Goal: Task Accomplishment & Management: Complete application form

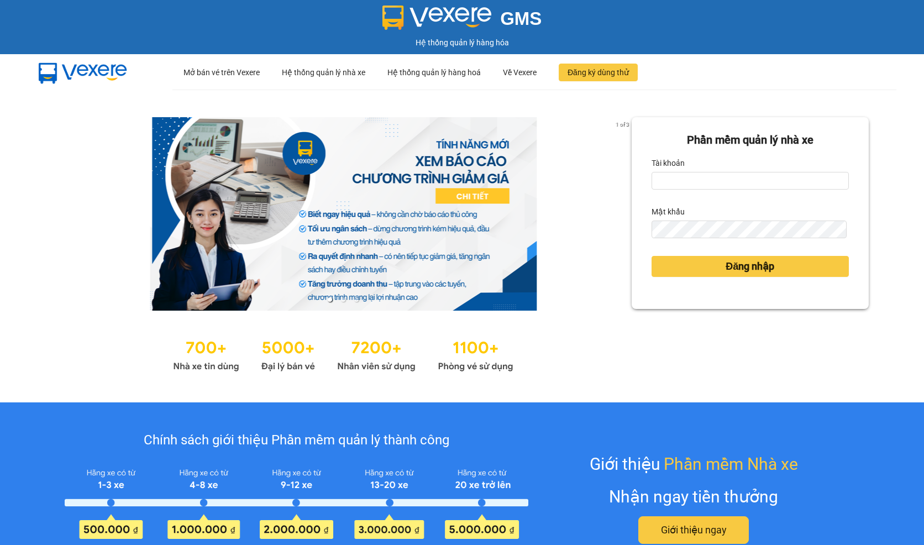
drag, startPoint x: 0, startPoint y: 0, endPoint x: 324, endPoint y: 185, distance: 372.9
click at [315, 197] on div at bounding box center [343, 213] width 576 height 193
click at [722, 184] on input "Tài khoản" at bounding box center [749, 181] width 197 height 18
drag, startPoint x: 722, startPoint y: 184, endPoint x: 721, endPoint y: 193, distance: 9.5
click at [722, 184] on input "Tài khoản" at bounding box center [749, 181] width 197 height 18
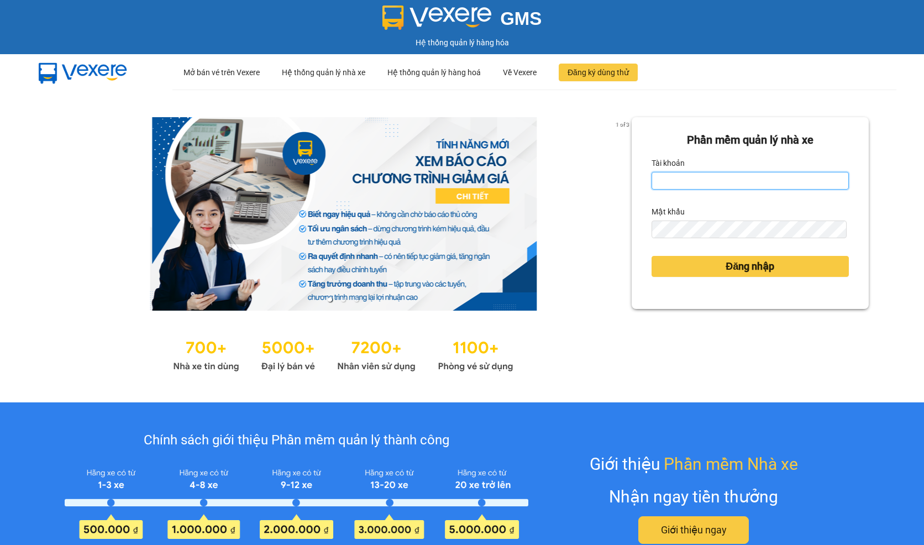
click at [718, 181] on input "Tài khoản" at bounding box center [749, 181] width 197 height 18
click at [713, 181] on input "Tài khoản" at bounding box center [749, 181] width 197 height 18
type input "hien.phuchai"
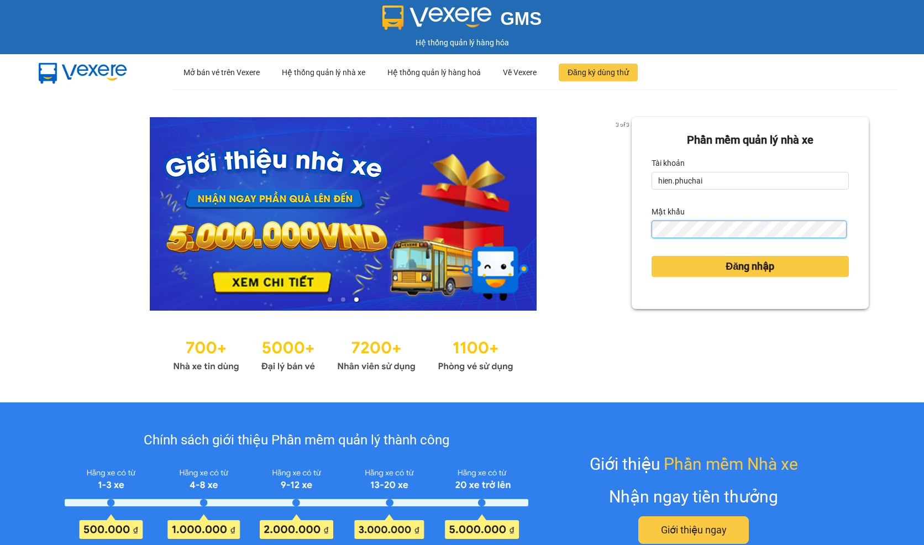
click at [651, 256] on button "Đăng nhập" at bounding box center [749, 266] width 197 height 21
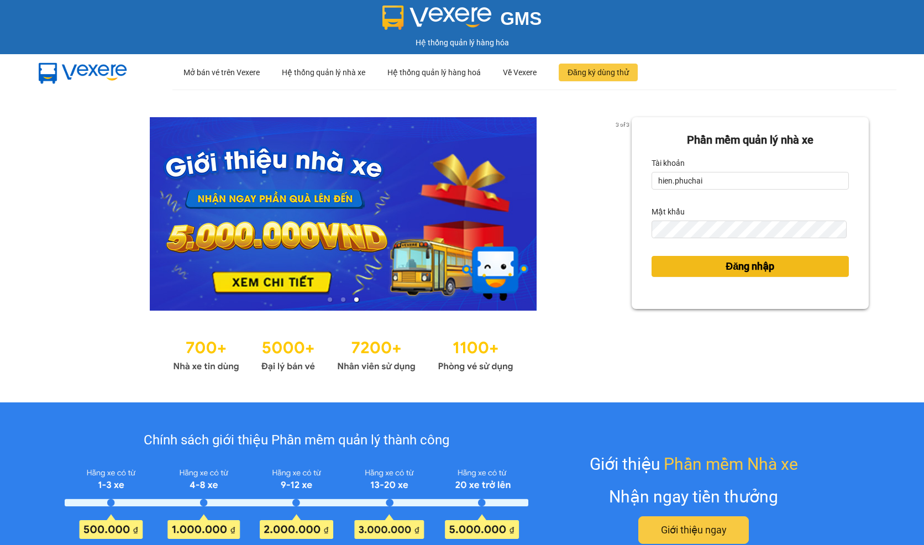
click at [735, 270] on span "Đăng nhập" at bounding box center [749, 266] width 49 height 15
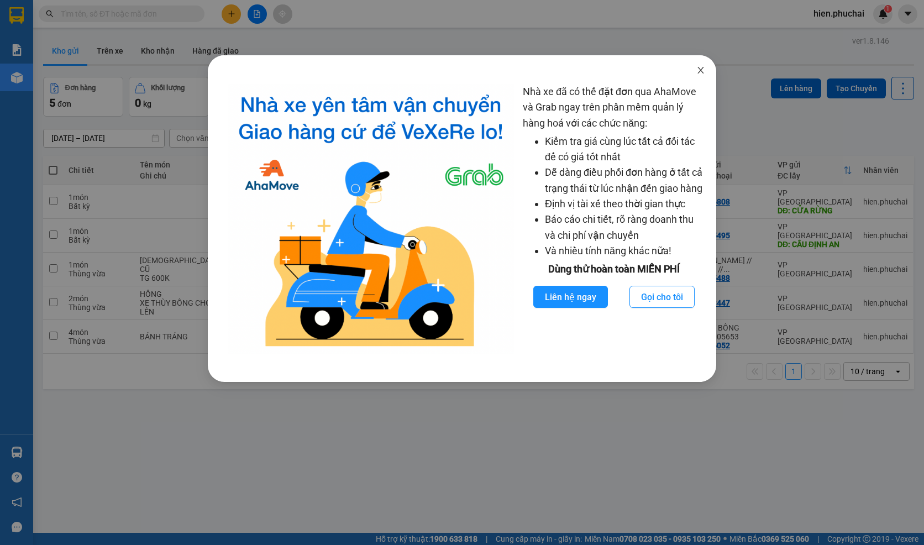
click at [705, 70] on span "Close" at bounding box center [700, 70] width 31 height 31
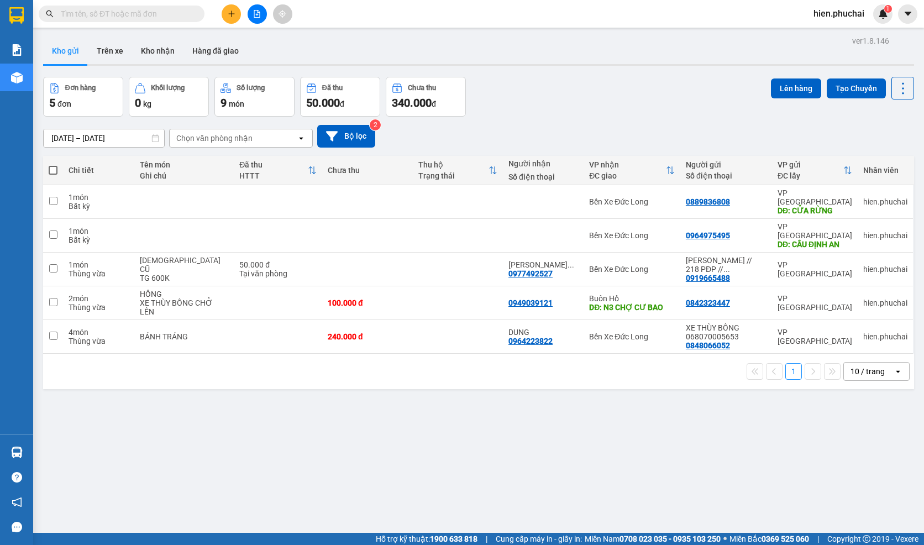
click at [228, 14] on icon "plus" at bounding box center [232, 14] width 8 height 8
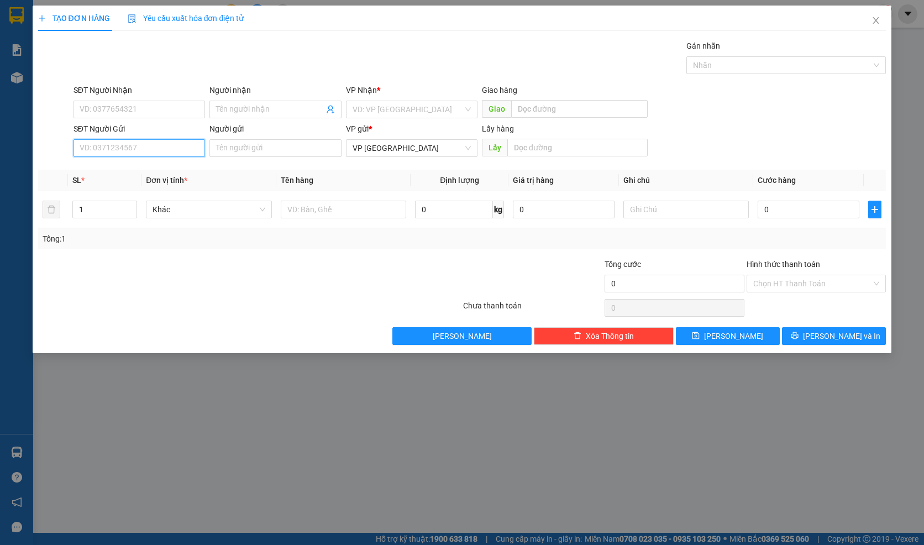
click at [125, 148] on input "SĐT Người Gửi" at bounding box center [138, 148] width 131 height 18
type input "0933271139"
click at [149, 166] on div "0933271139 - THÀNH" at bounding box center [139, 170] width 118 height 12
type input "0988644041"
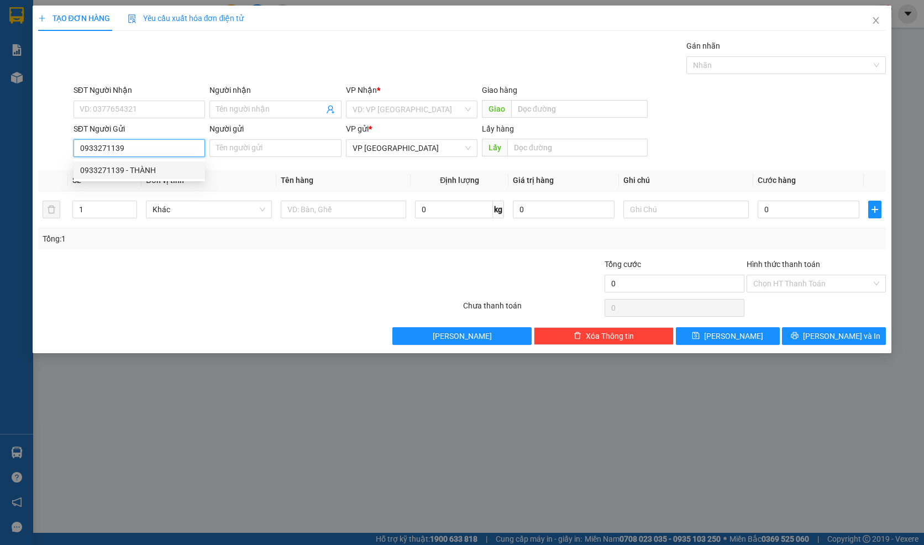
type input "BẢO TÂM"
type input "KM92"
type input "THÀNH"
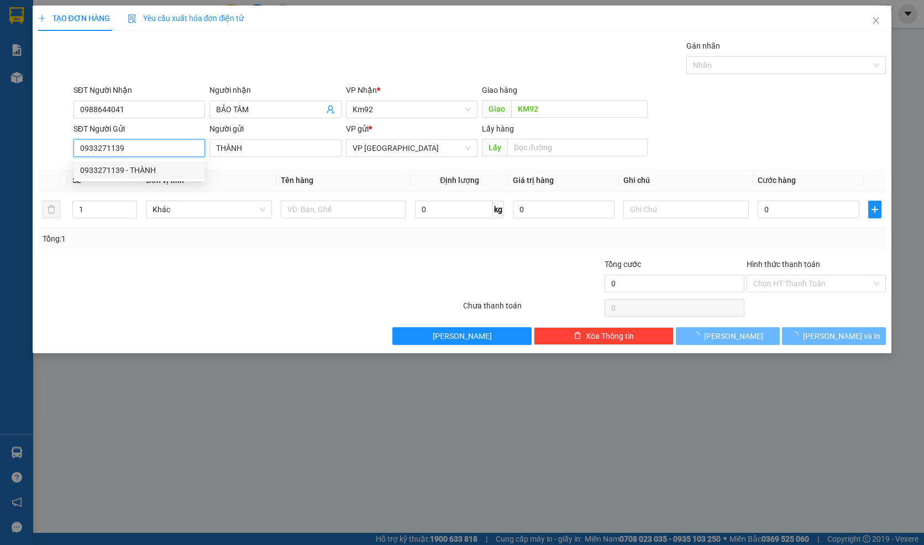
type input "80.000"
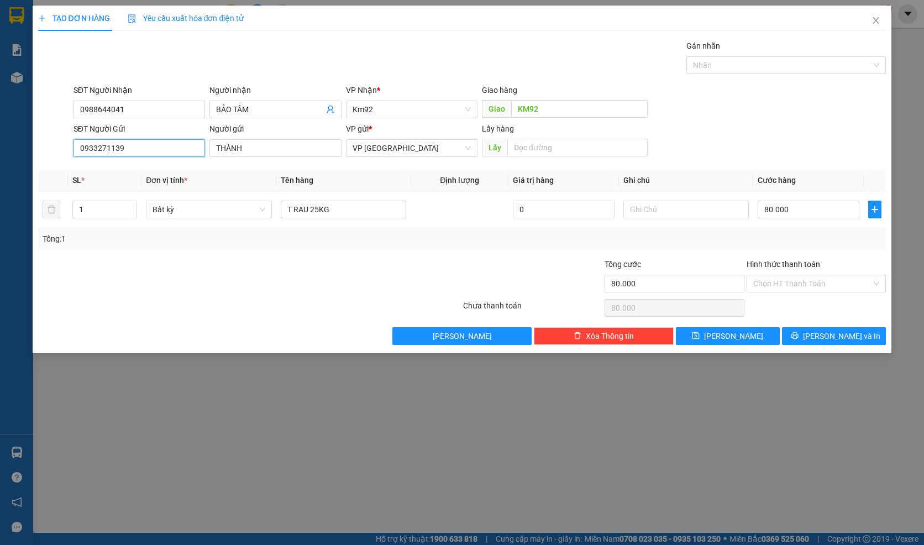
type input "0933271139"
click at [138, 108] on input "0988644041" at bounding box center [138, 110] width 131 height 18
type input "0968329939"
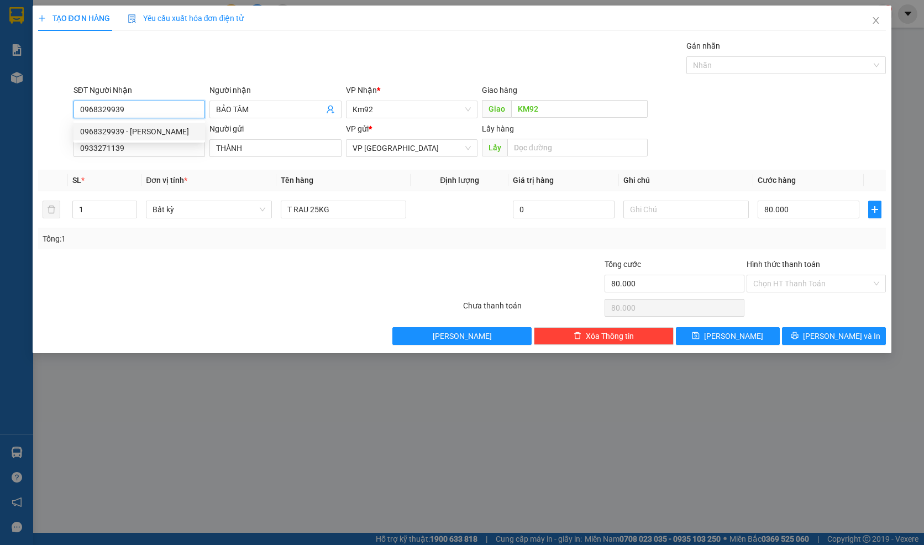
click at [154, 137] on div "0968329939 - HOANG" at bounding box center [139, 131] width 118 height 12
type input "HOANG"
type input "KM 92"
type input "40.000"
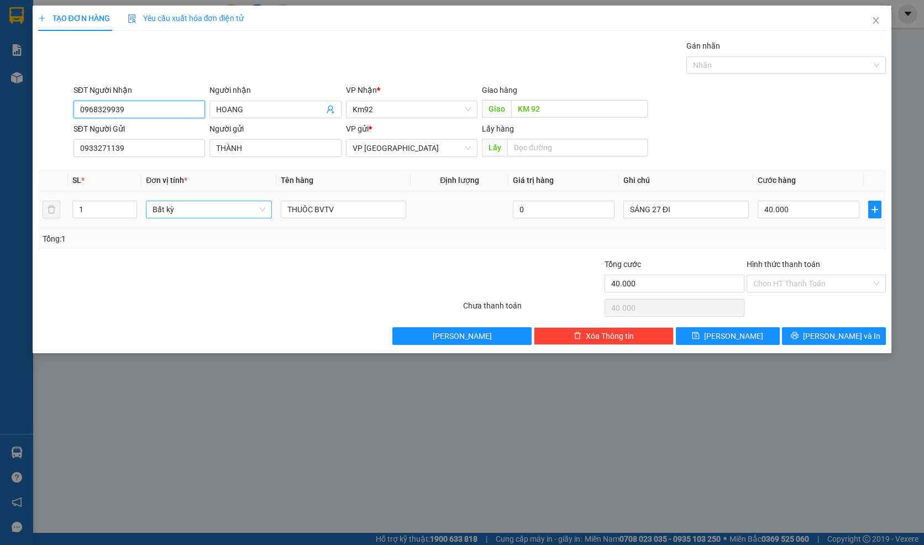
click at [196, 215] on span "Bất kỳ" at bounding box center [208, 209] width 113 height 17
type input "0968329939"
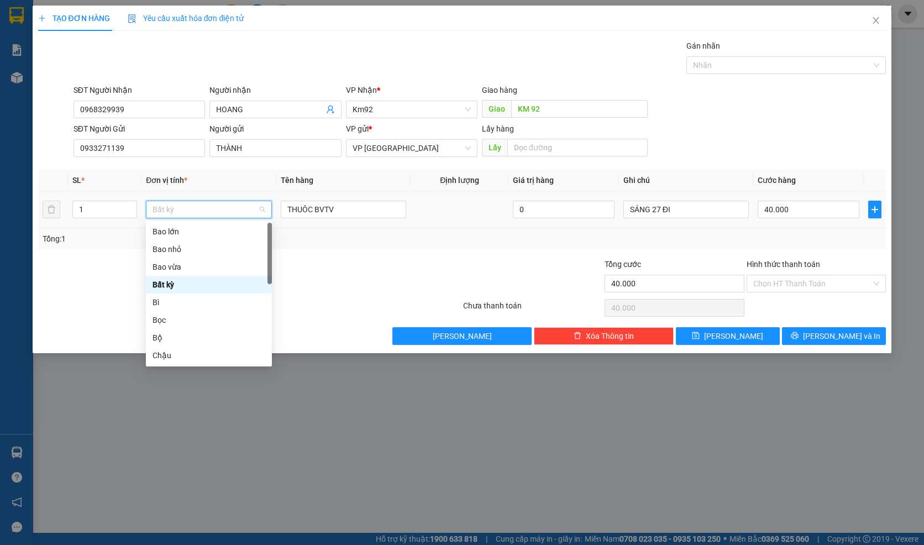
type input "t"
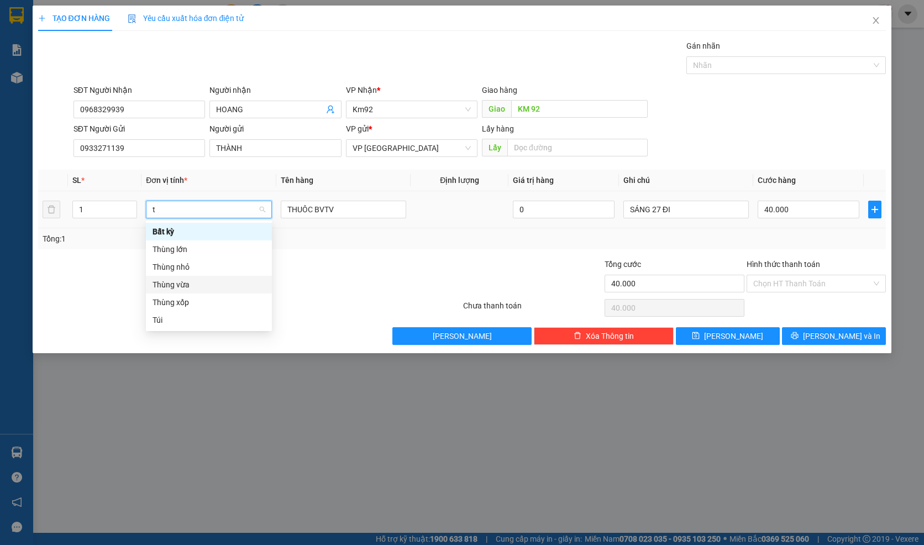
click at [192, 288] on div "Thùng vừa" at bounding box center [208, 284] width 113 height 12
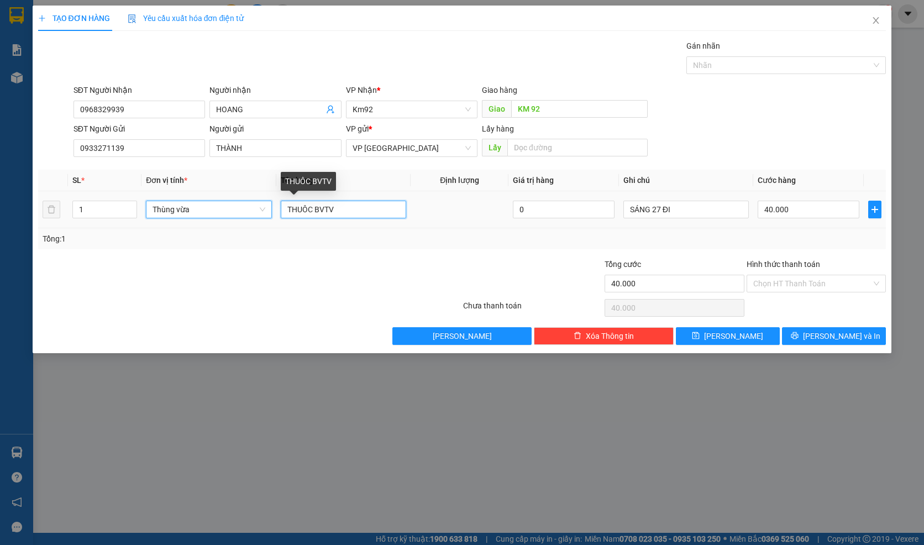
drag, startPoint x: 356, startPoint y: 208, endPoint x: 207, endPoint y: 224, distance: 150.0
click at [207, 224] on tr "1 Thùng vừa Thùng vừa THUÔC BVTV 0 SÁNG 27 ĐI 40.000" at bounding box center [462, 209] width 848 height 37
type input "0"
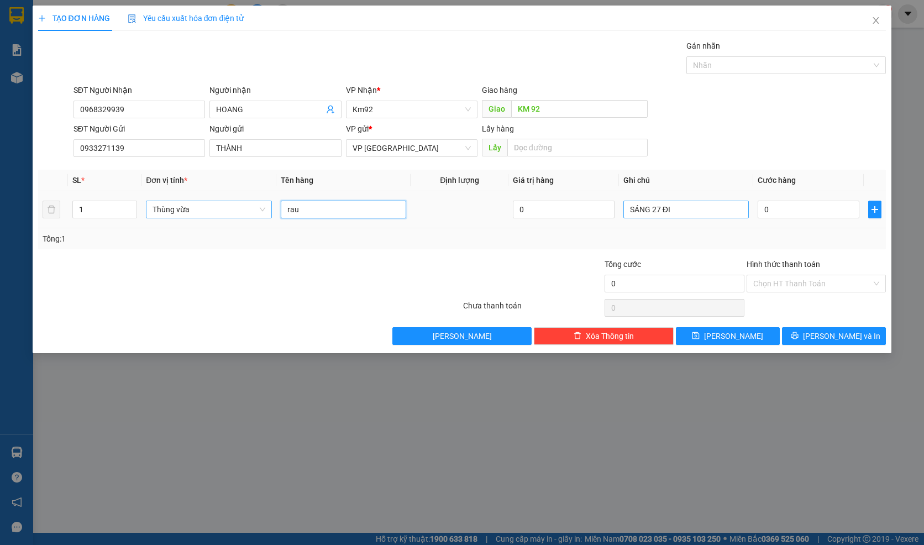
type input "rau"
drag, startPoint x: 712, startPoint y: 209, endPoint x: 465, endPoint y: 225, distance: 247.5
click at [466, 224] on tr "1 Thùng vừa rau 0 SÁNG 27 ĐI 0" at bounding box center [462, 209] width 848 height 37
click at [775, 206] on input "0" at bounding box center [807, 210] width 101 height 18
type input "5"
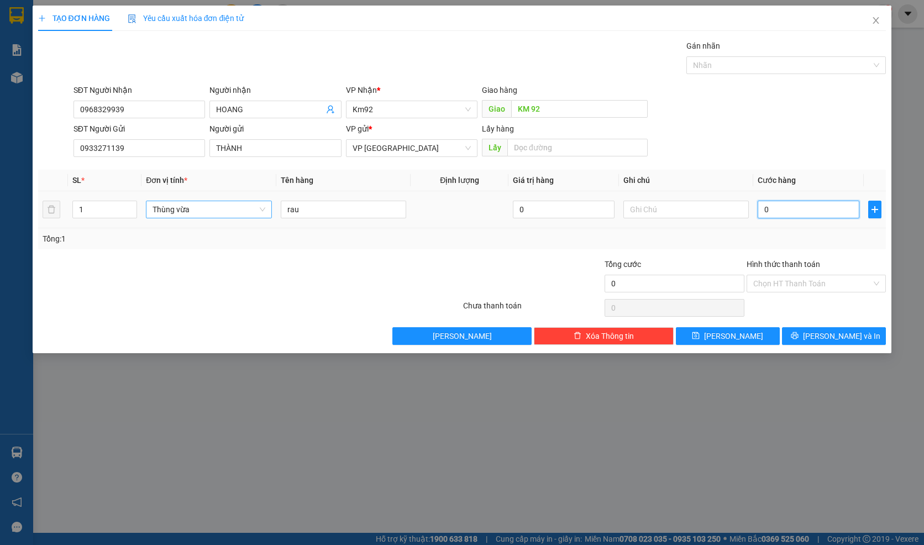
type input "5"
type input "50"
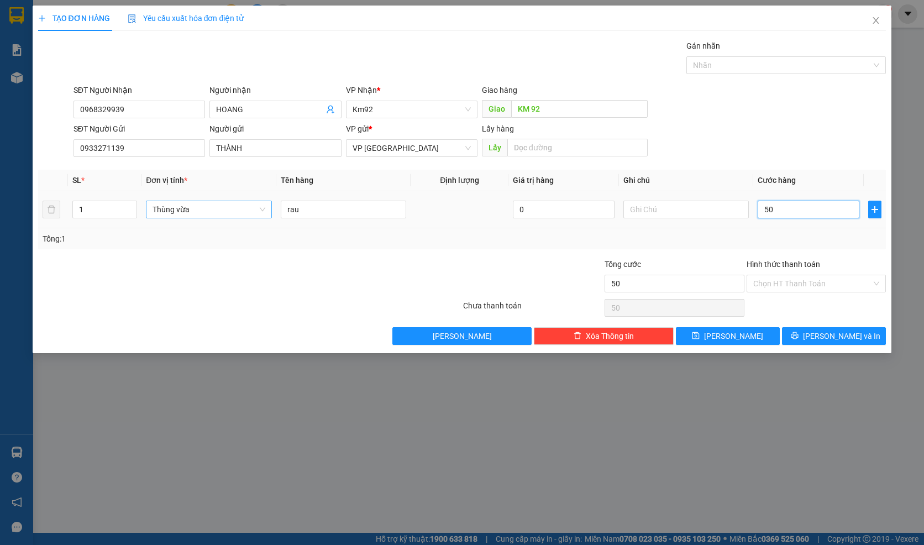
type input "500"
type input "5.000"
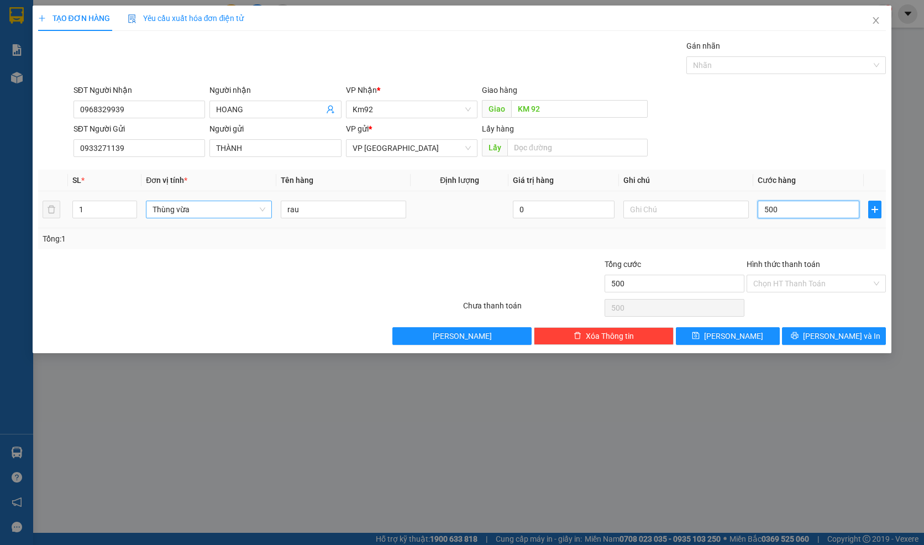
type input "5.000"
type input "50.000"
click at [788, 283] on input "Hình thức thanh toán" at bounding box center [812, 283] width 118 height 17
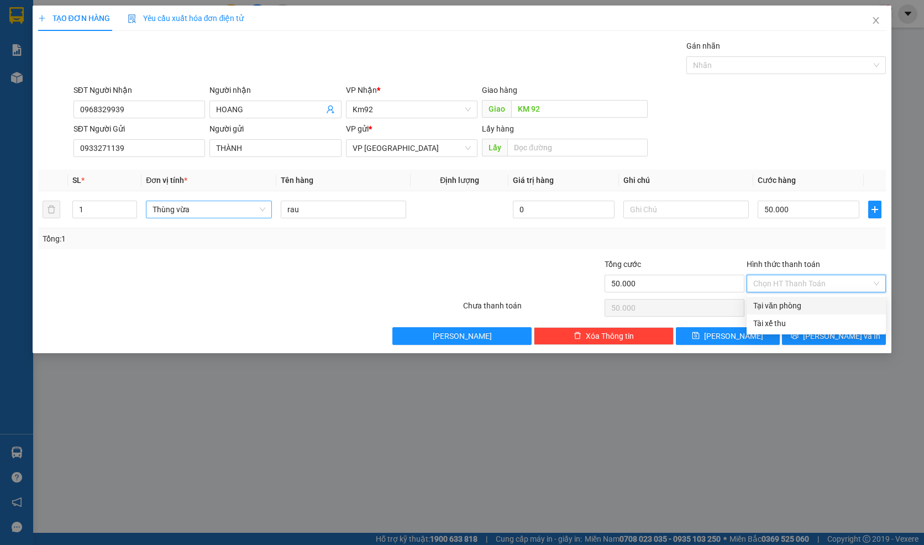
click at [782, 302] on div "Tại văn phòng" at bounding box center [816, 305] width 126 height 12
type input "0"
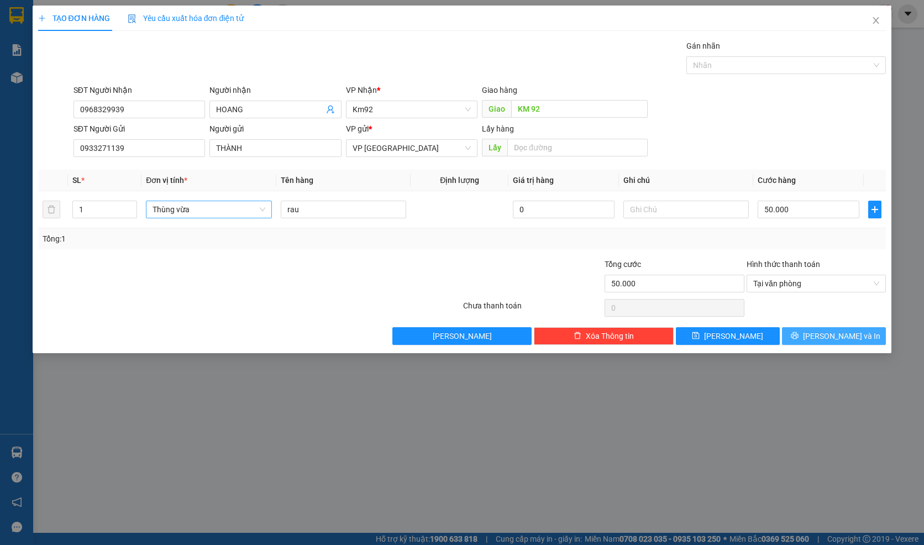
click at [804, 336] on button "[PERSON_NAME] và In" at bounding box center [834, 336] width 104 height 18
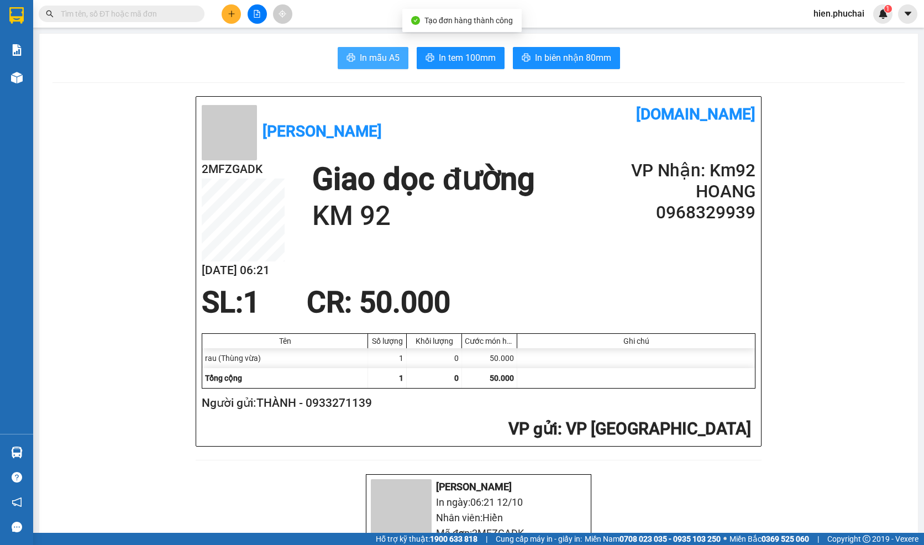
click at [360, 56] on span "In mẫu A5" at bounding box center [380, 58] width 40 height 14
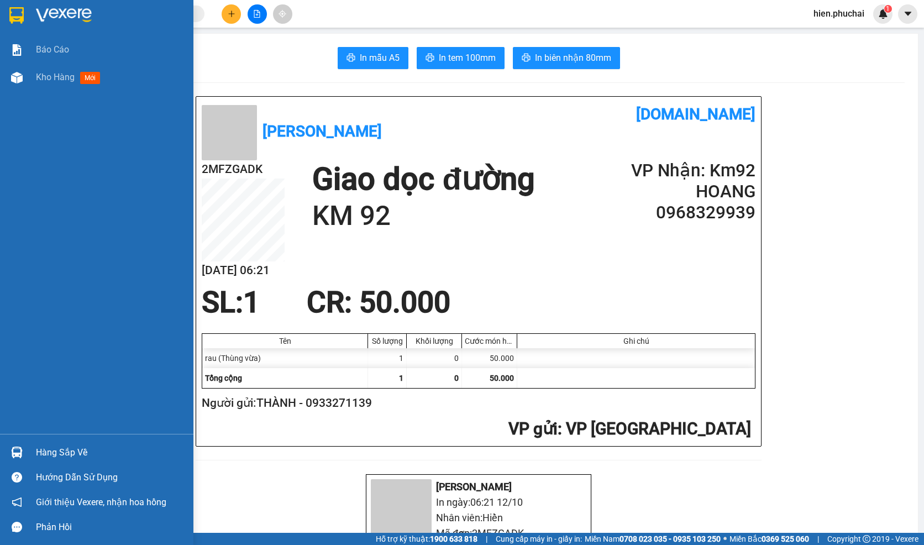
click at [18, 70] on div at bounding box center [16, 77] width 19 height 19
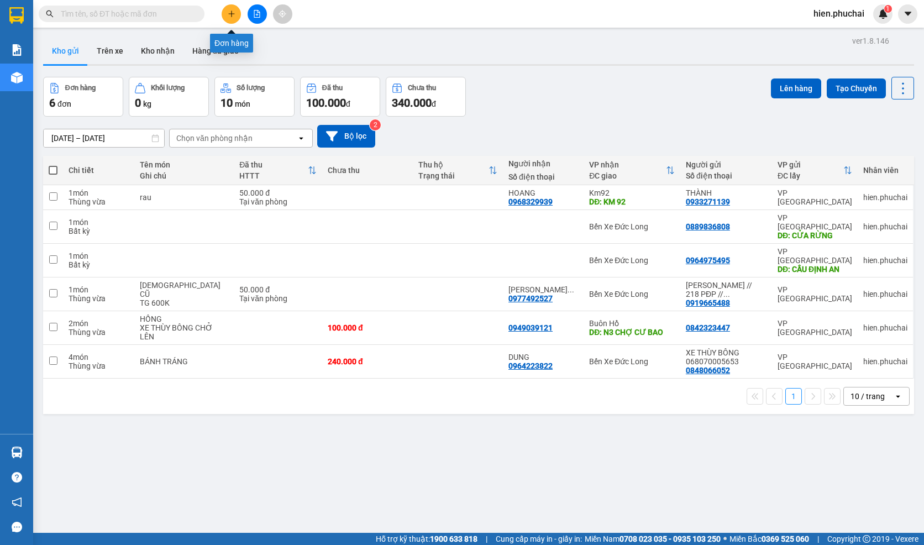
click at [236, 9] on button at bounding box center [231, 13] width 19 height 19
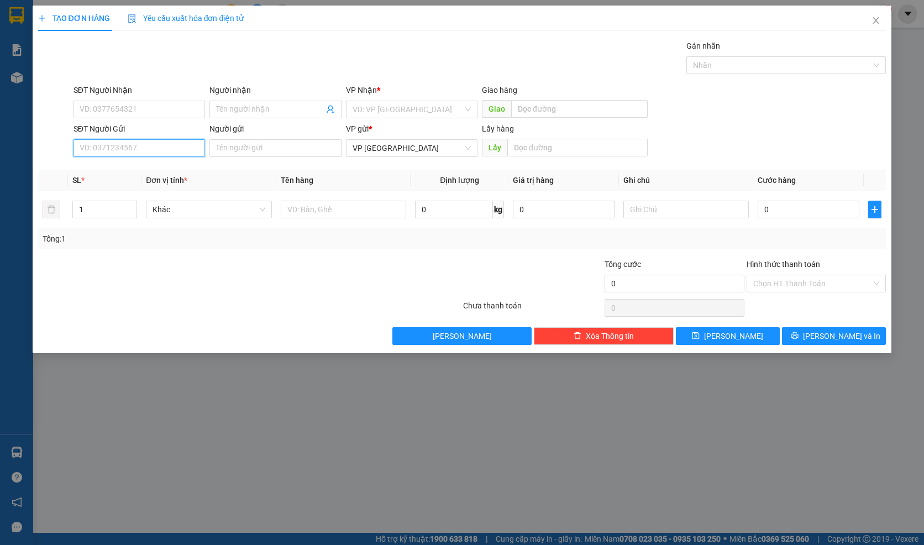
drag, startPoint x: 128, startPoint y: 143, endPoint x: 132, endPoint y: 135, distance: 8.6
click at [128, 142] on input "SĐT Người Gửi" at bounding box center [138, 148] width 131 height 18
type input "0913161555"
click at [134, 173] on div "0913161555 - BÍCH LIÊN 5 KHE SANH" at bounding box center [145, 170] width 130 height 12
type input "0963427513"
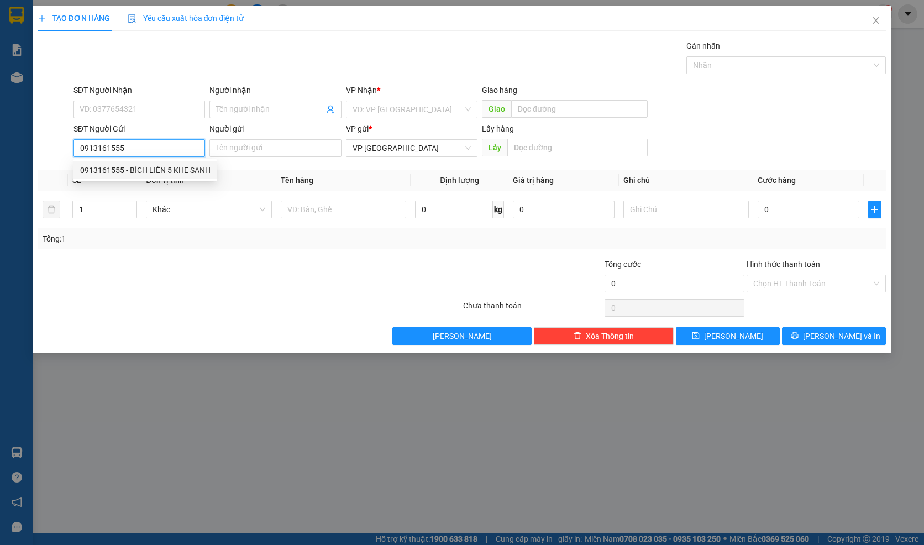
type input "MAI"
type input "BÍCH LIÊN 5 KHE SANH"
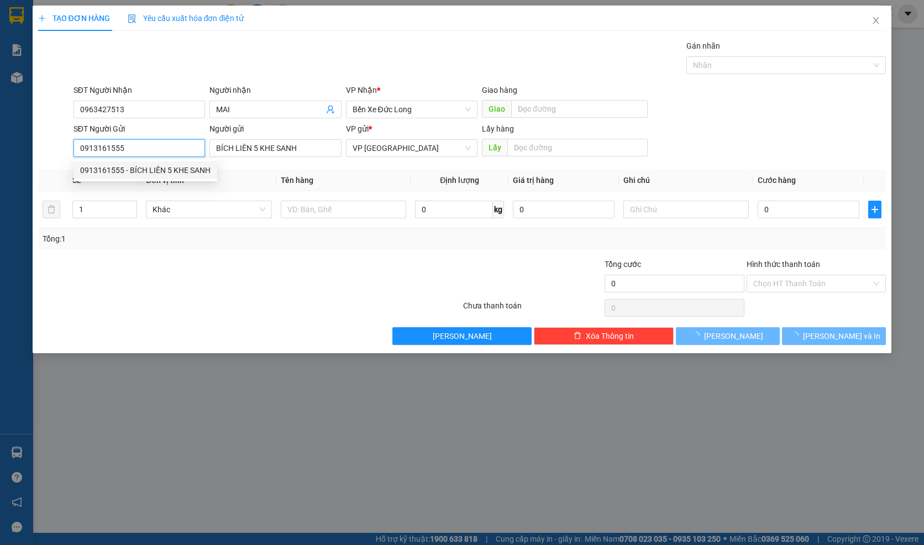
type input "120.000"
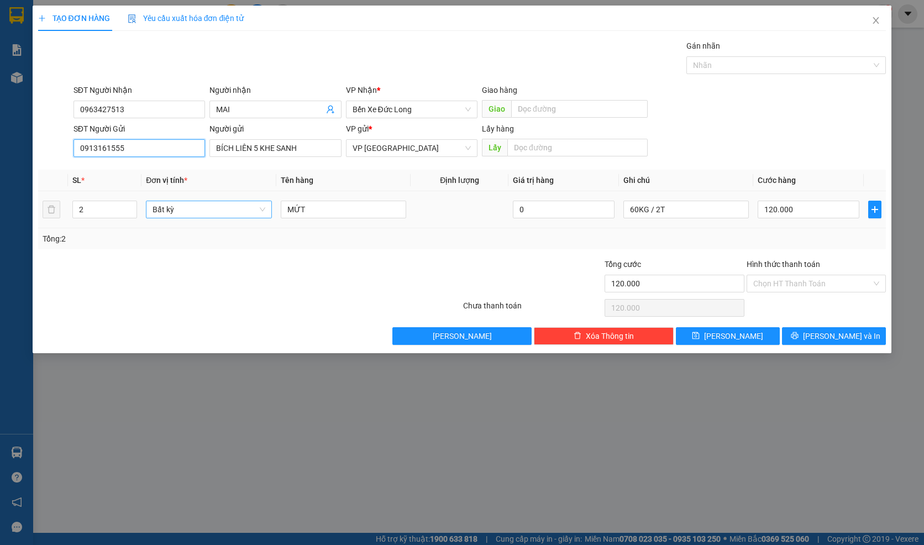
click at [204, 212] on span "Bất kỳ" at bounding box center [208, 209] width 113 height 17
type input "0913161555"
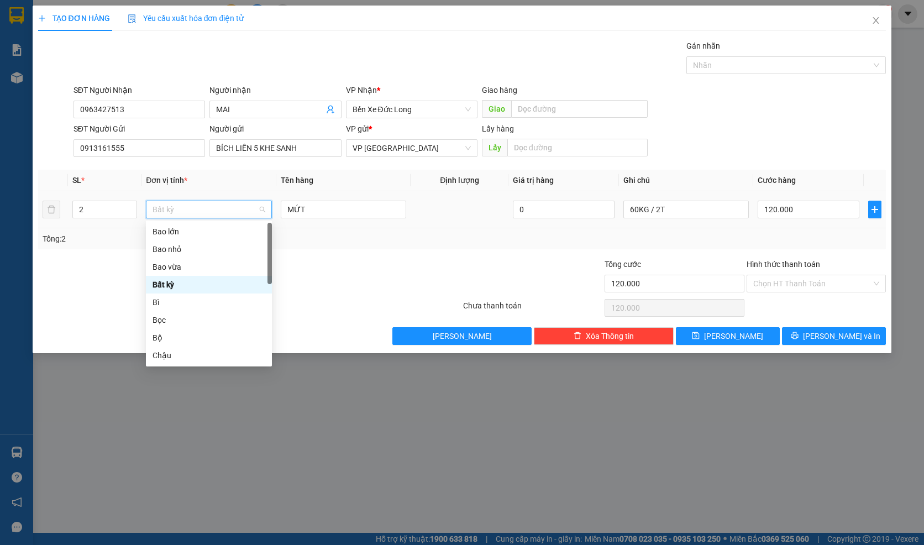
type input "t"
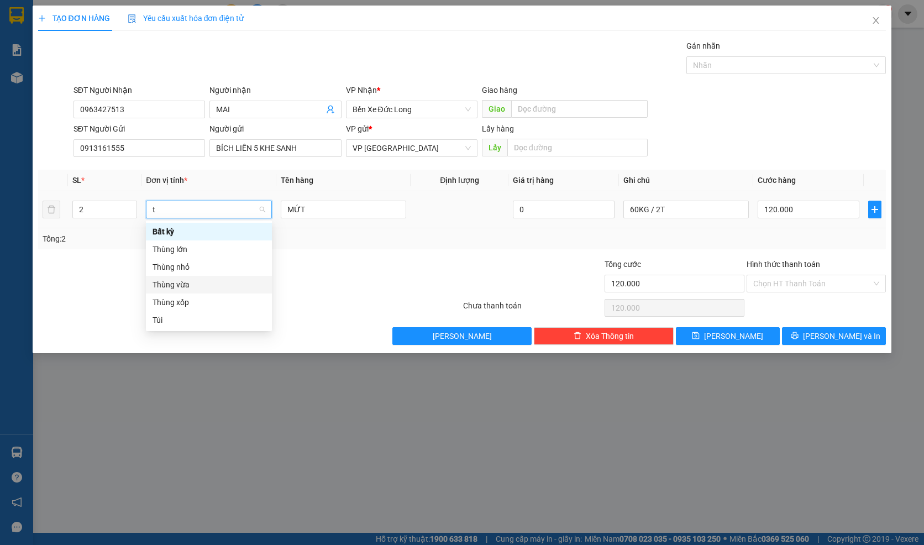
click at [184, 286] on div "Thùng vừa" at bounding box center [208, 284] width 113 height 12
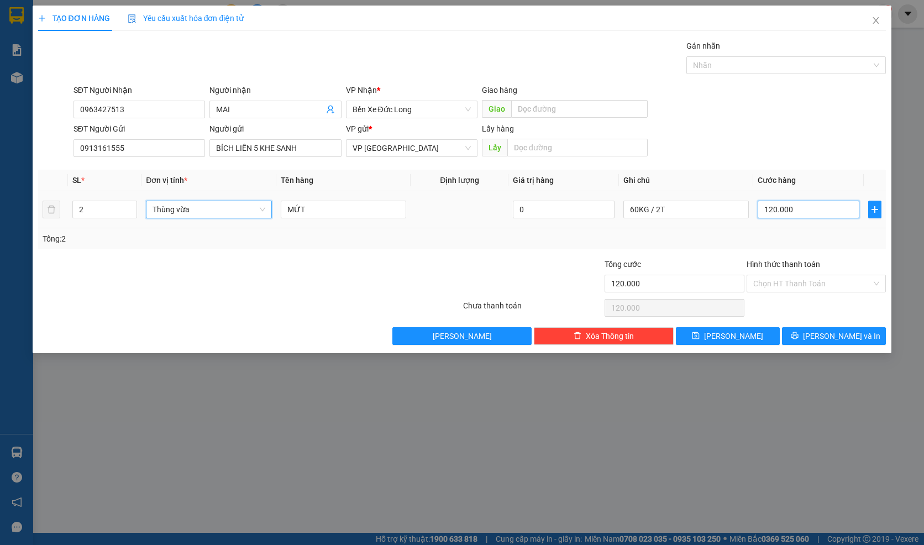
click at [820, 213] on input "120.000" at bounding box center [807, 210] width 101 height 18
type input "0"
type input "1"
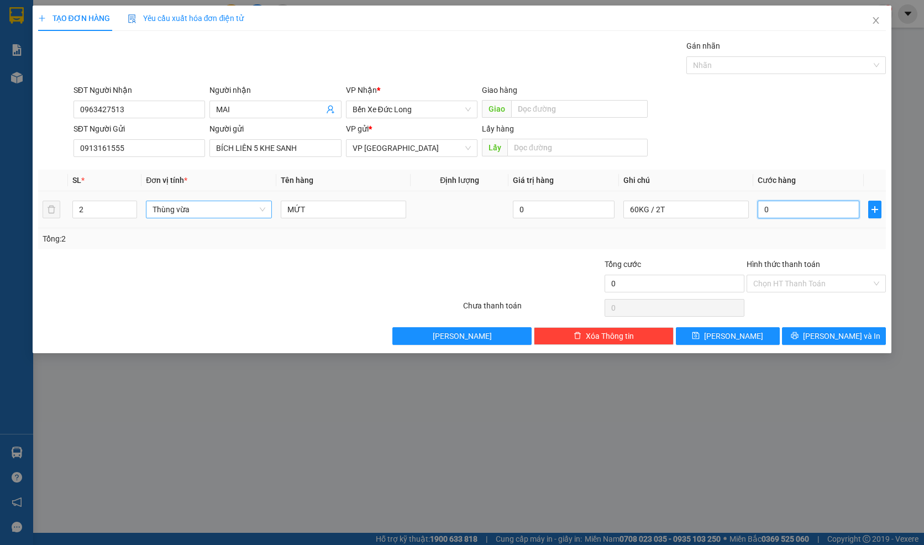
type input "1"
type input "01"
type input "12"
type input "012"
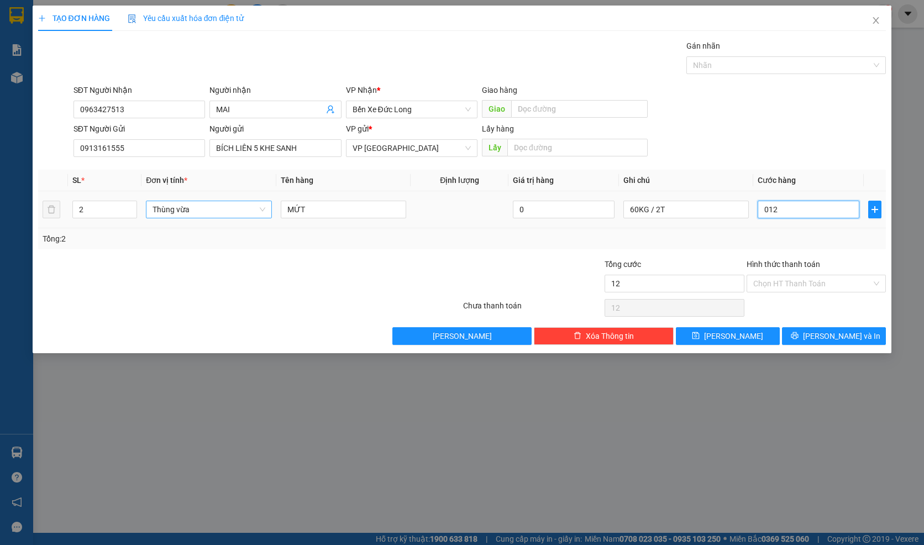
type input "120"
type input "0.120"
type input "1.200"
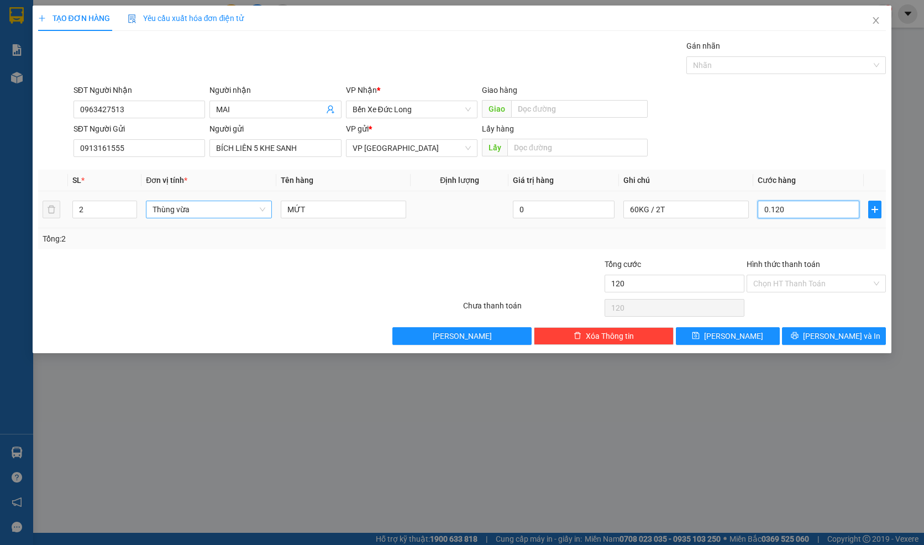
type input "01.200"
type input "12.000"
type input "012.000"
type input "120.000"
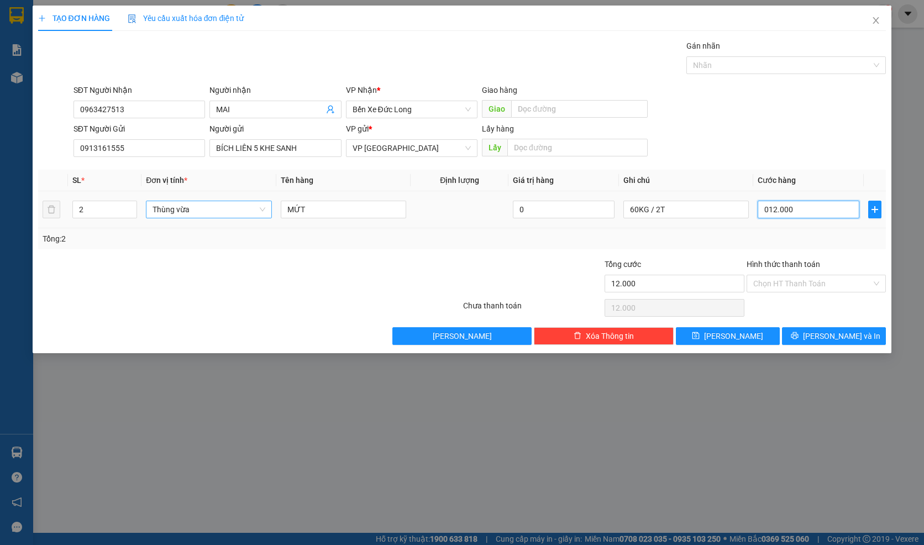
type input "120.000"
click at [798, 338] on icon "printer" at bounding box center [795, 336] width 8 height 8
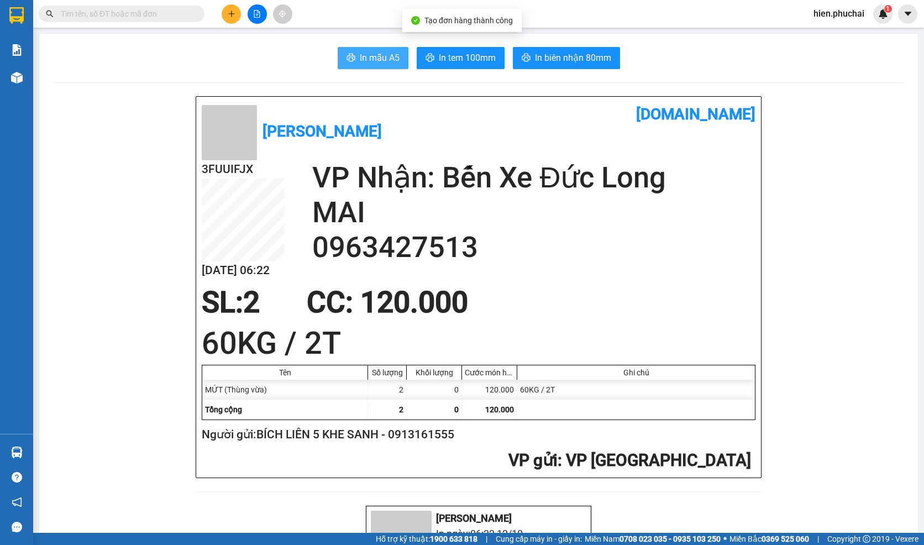
click at [369, 62] on span "In mẫu A5" at bounding box center [380, 58] width 40 height 14
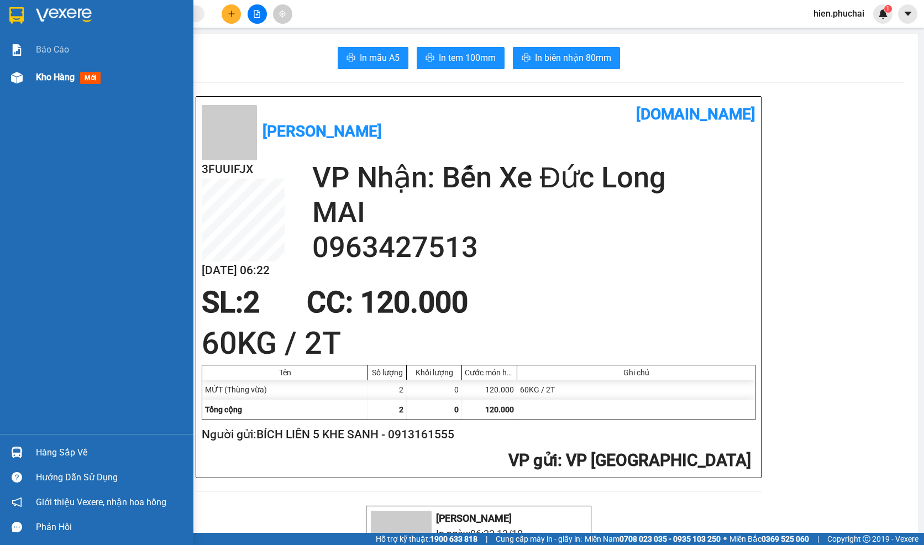
drag, startPoint x: 29, startPoint y: 84, endPoint x: 32, endPoint y: 73, distance: 11.4
click at [29, 84] on div "Kho hàng mới" at bounding box center [96, 78] width 193 height 28
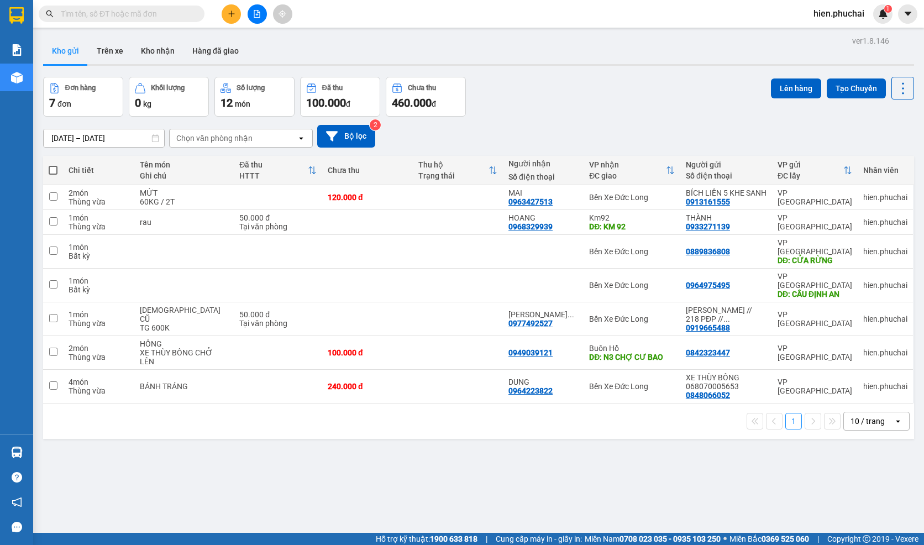
click at [59, 170] on th at bounding box center [53, 170] width 20 height 29
click at [54, 168] on span at bounding box center [53, 170] width 9 height 9
click at [53, 165] on input "checkbox" at bounding box center [53, 165] width 0 height 0
checkbox input "true"
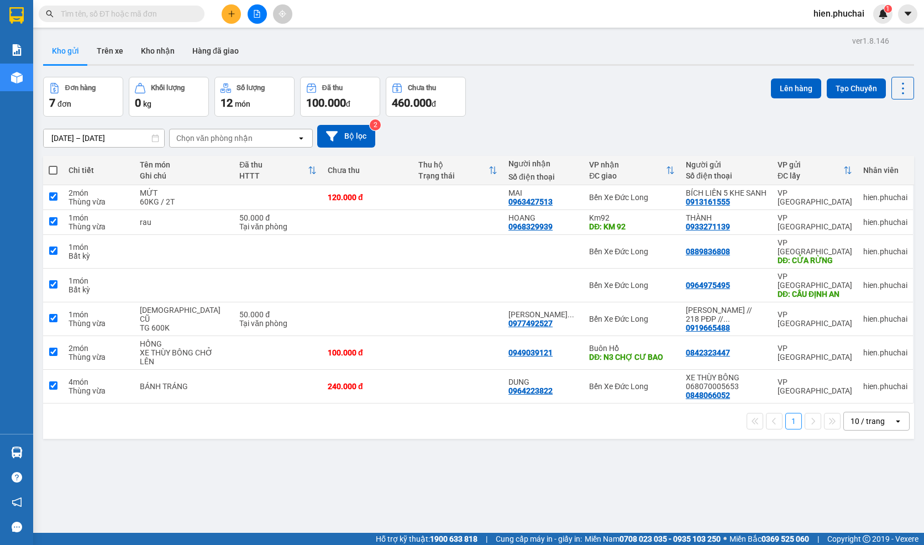
checkbox input "true"
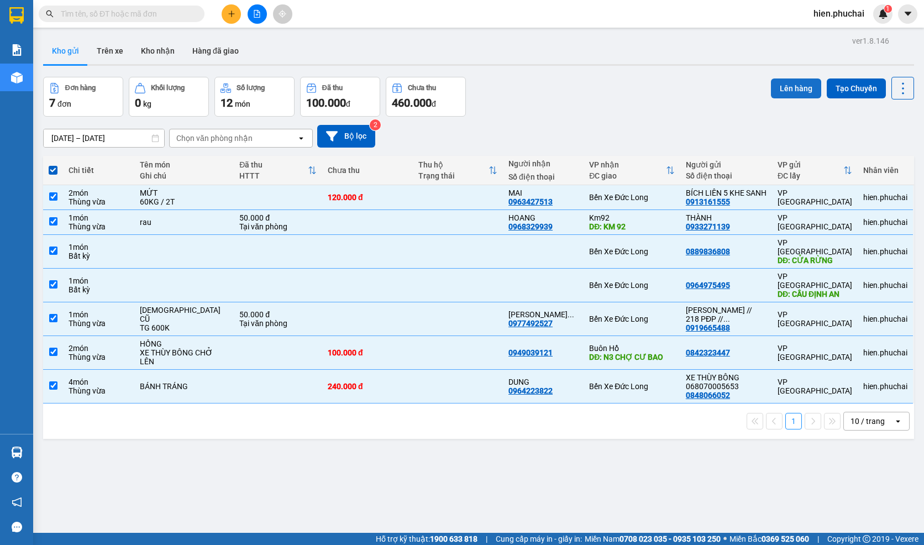
click at [793, 90] on button "Lên hàng" at bounding box center [796, 88] width 50 height 20
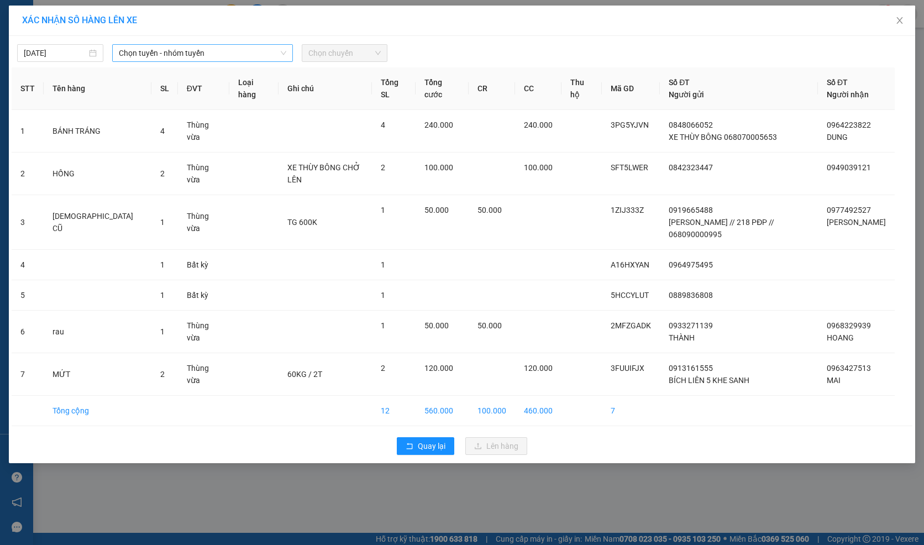
click at [157, 54] on span "Chọn tuyến - nhóm tuyến" at bounding box center [202, 53] width 167 height 17
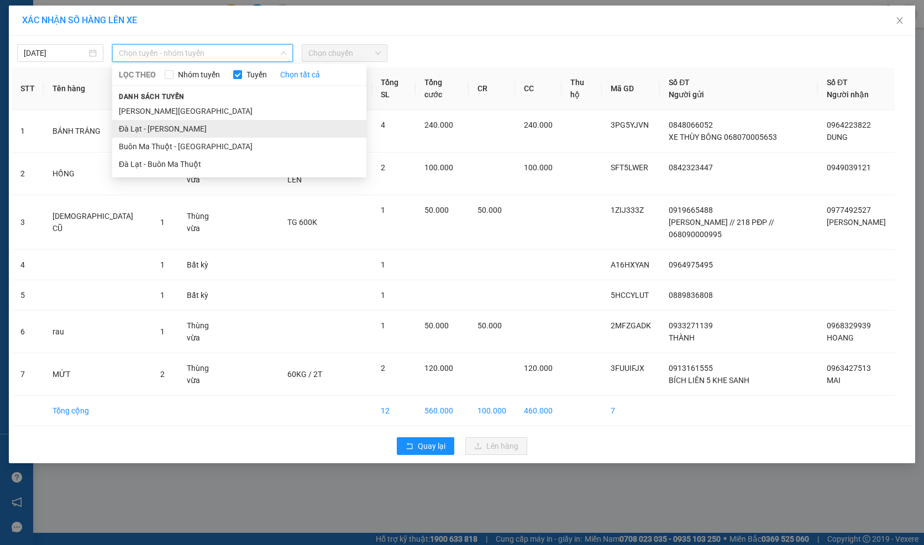
click at [165, 128] on li "Đà Lạt - Gia Lai" at bounding box center [239, 129] width 254 height 18
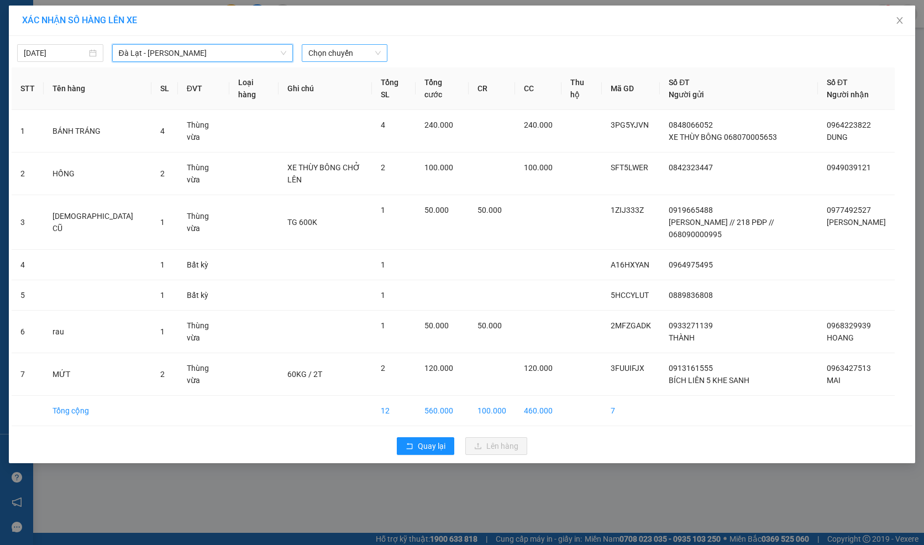
click at [323, 56] on span "Chọn chuyến" at bounding box center [344, 53] width 73 height 17
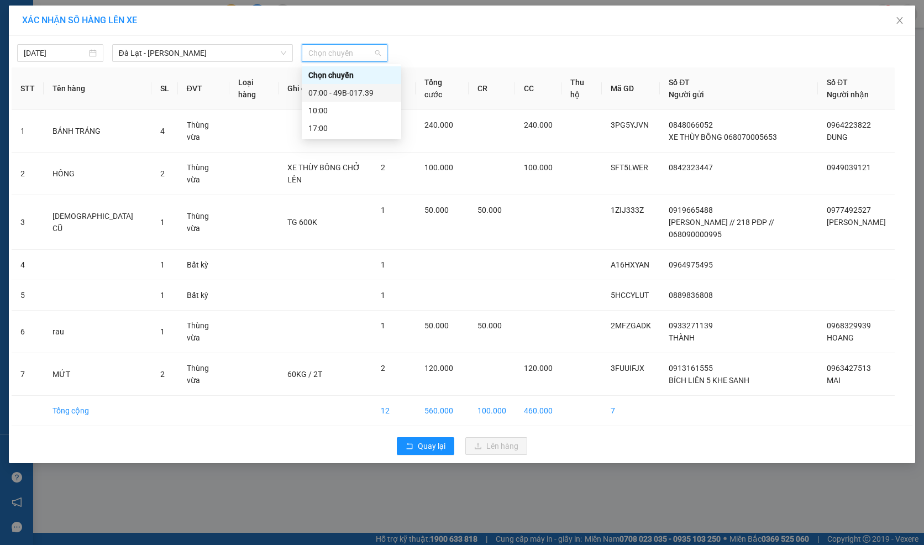
click at [322, 92] on div "07:00 - 49B-017.39" at bounding box center [351, 93] width 86 height 12
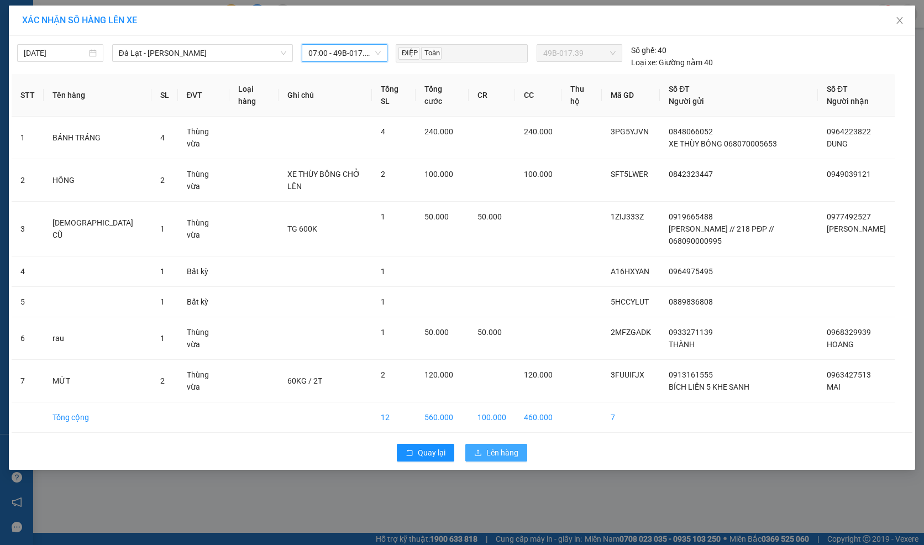
click at [497, 457] on span "Lên hàng" at bounding box center [502, 452] width 32 height 12
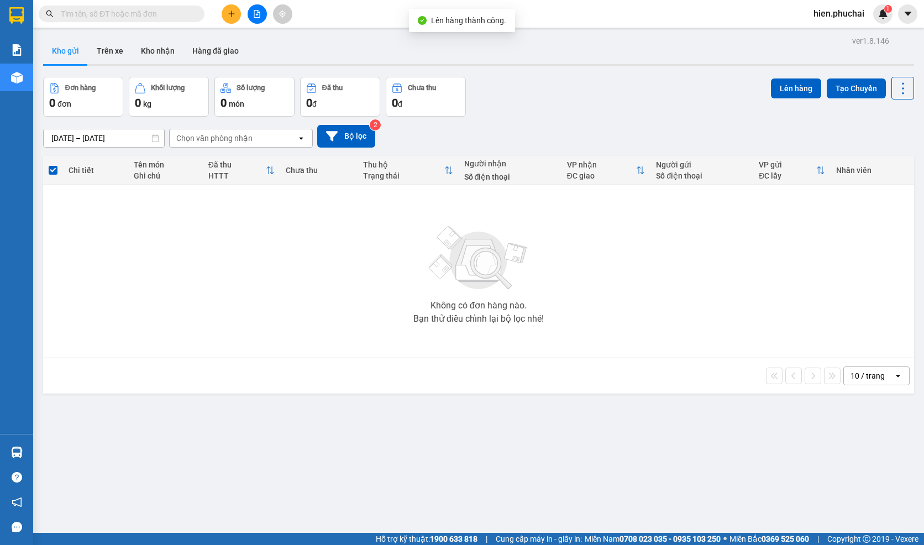
click at [424, 144] on div "[DATE] – [DATE] Press the down arrow key to interact with the calendar and sele…" at bounding box center [478, 136] width 871 height 23
click at [254, 15] on icon "file-add" at bounding box center [257, 14] width 6 height 8
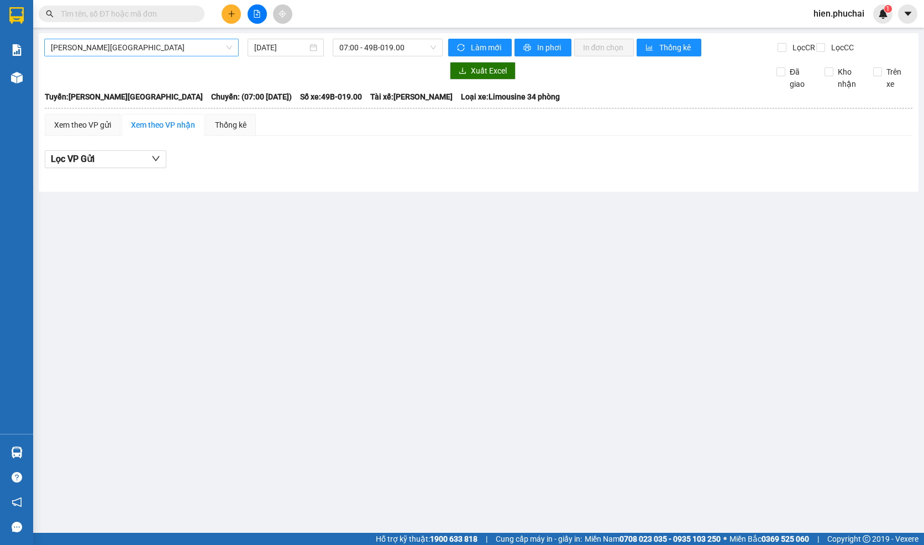
click at [131, 51] on span "[PERSON_NAME][GEOGRAPHIC_DATA]" at bounding box center [141, 47] width 181 height 17
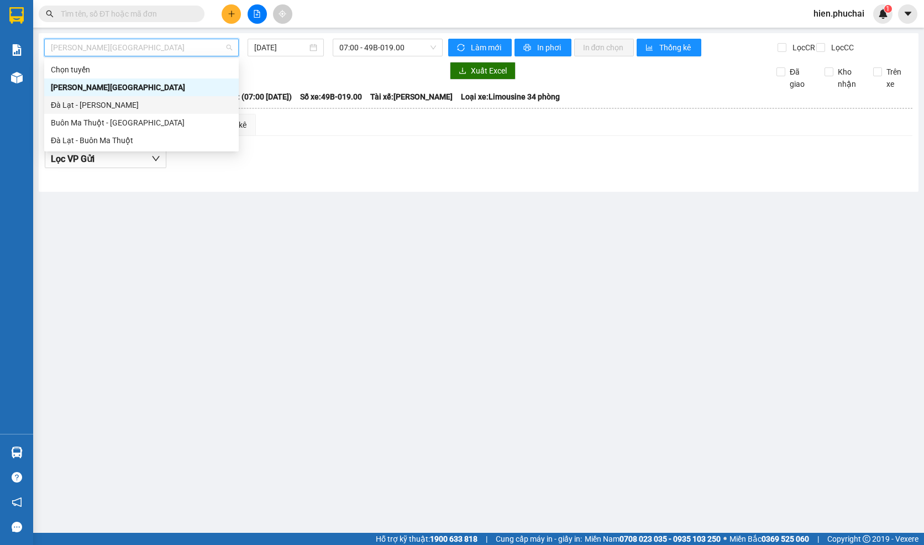
click at [107, 102] on div "Đà Lạt - [PERSON_NAME]" at bounding box center [141, 105] width 181 height 12
type input "[DATE]"
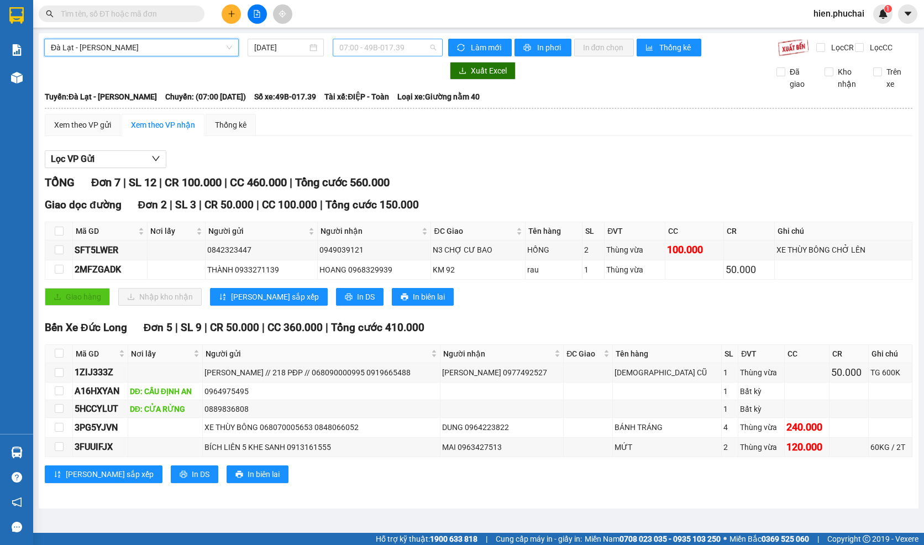
click at [361, 45] on span "07:00 - 49B-017.39" at bounding box center [387, 47] width 97 height 17
click at [359, 86] on div "07:00 - 49B-017.39" at bounding box center [382, 87] width 86 height 12
click at [489, 46] on span "Làm mới" at bounding box center [487, 47] width 32 height 12
click at [529, 48] on icon "printer" at bounding box center [526, 47] width 7 height 7
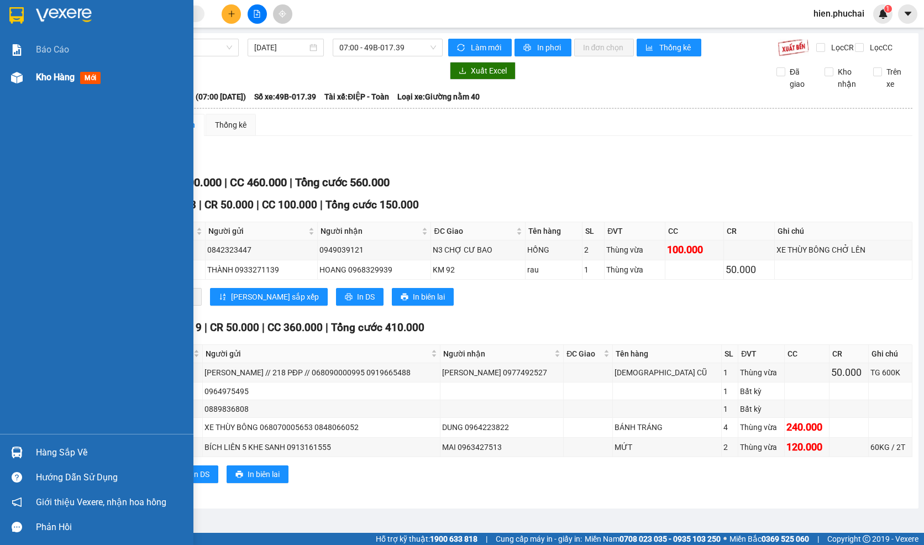
click at [14, 80] on img at bounding box center [17, 78] width 12 height 12
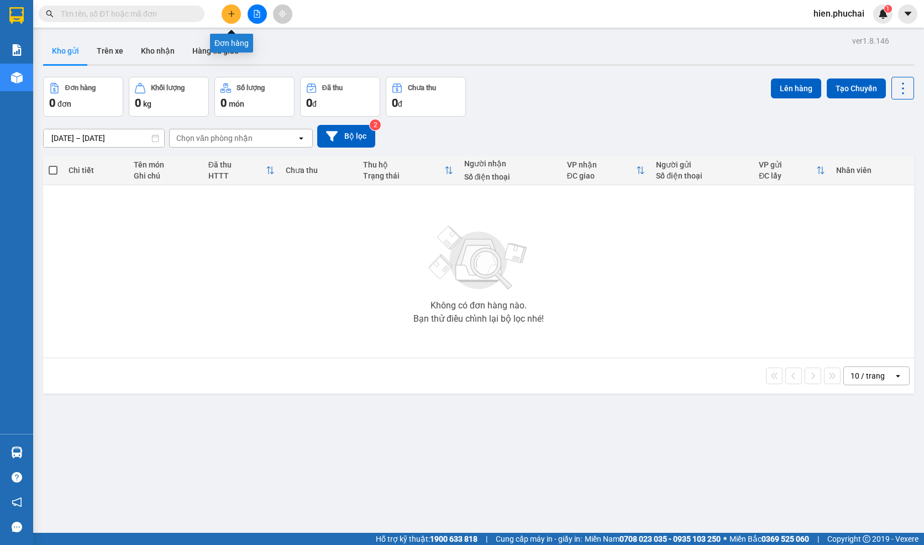
click at [227, 18] on button at bounding box center [231, 13] width 19 height 19
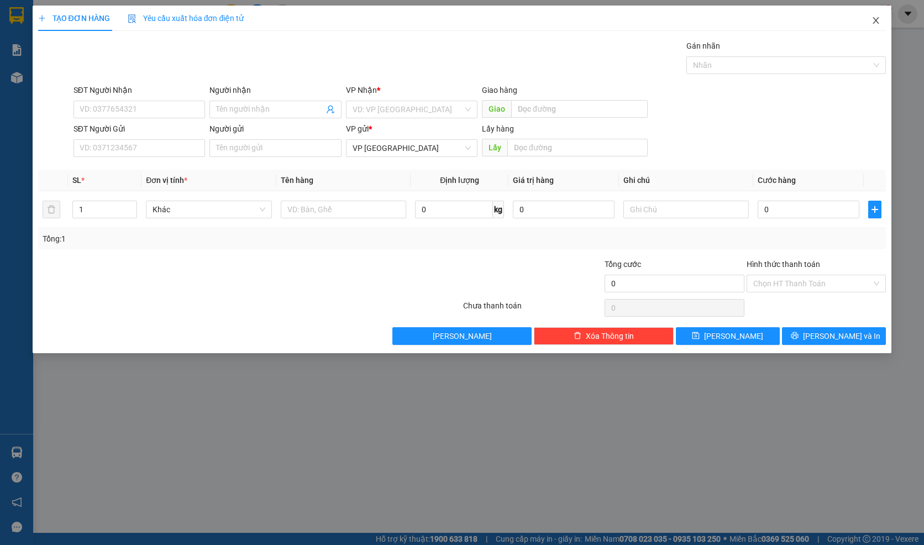
click at [873, 22] on icon "close" at bounding box center [875, 20] width 9 height 9
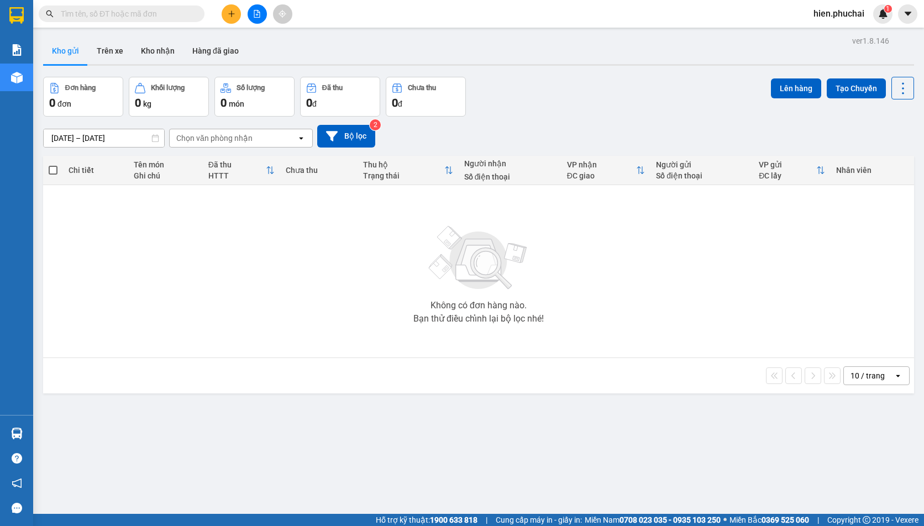
click at [225, 4] on div at bounding box center [256, 13] width 83 height 19
click at [225, 10] on button at bounding box center [231, 13] width 19 height 19
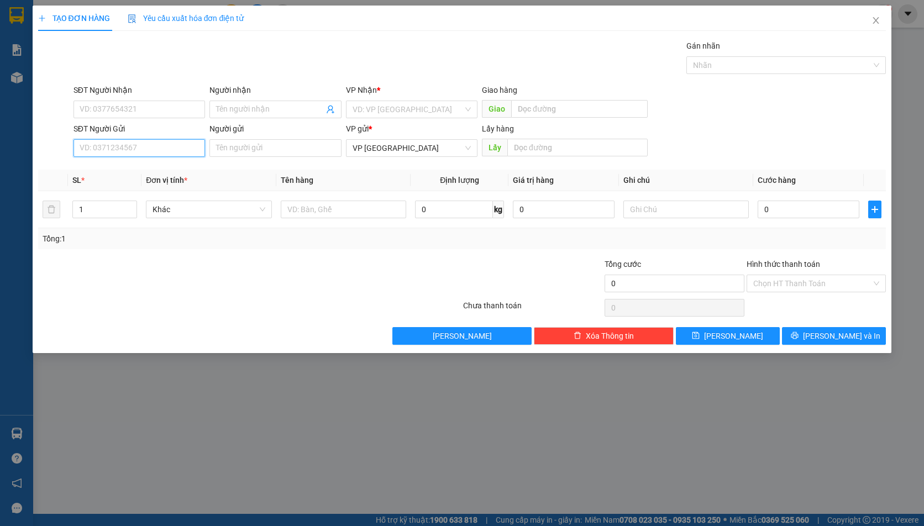
click at [123, 143] on input "SĐT Người Gửi" at bounding box center [138, 148] width 131 height 18
type input "0949091105"
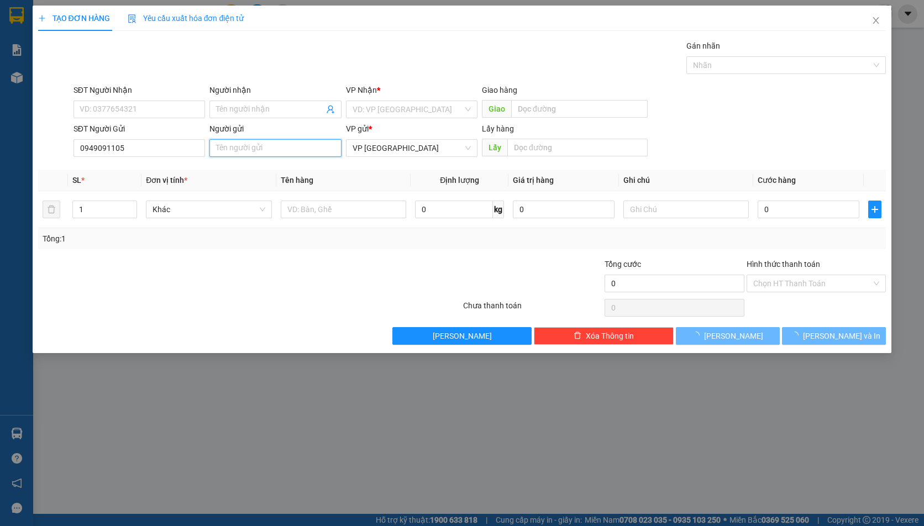
click at [219, 149] on input "Người gửi" at bounding box center [274, 148] width 131 height 18
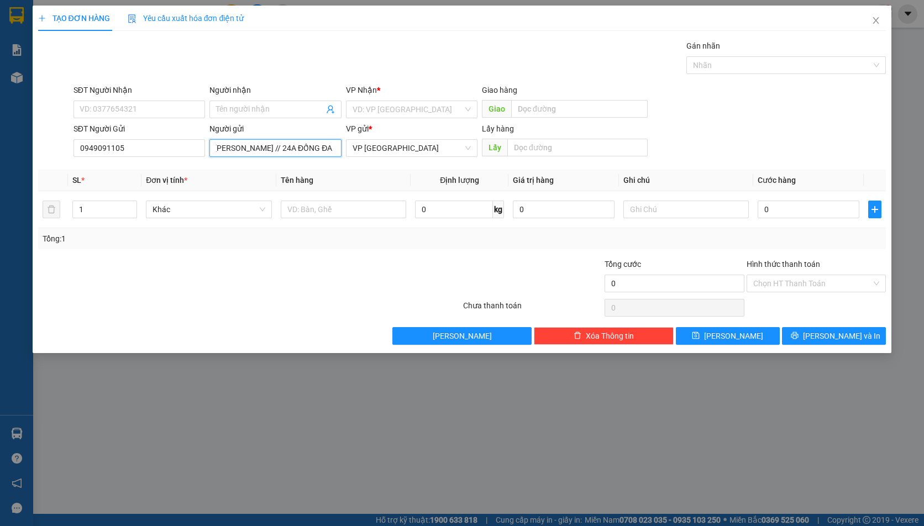
scroll to position [0, 15]
type input "[PERSON_NAME] // 24A ĐỐNG ĐA"
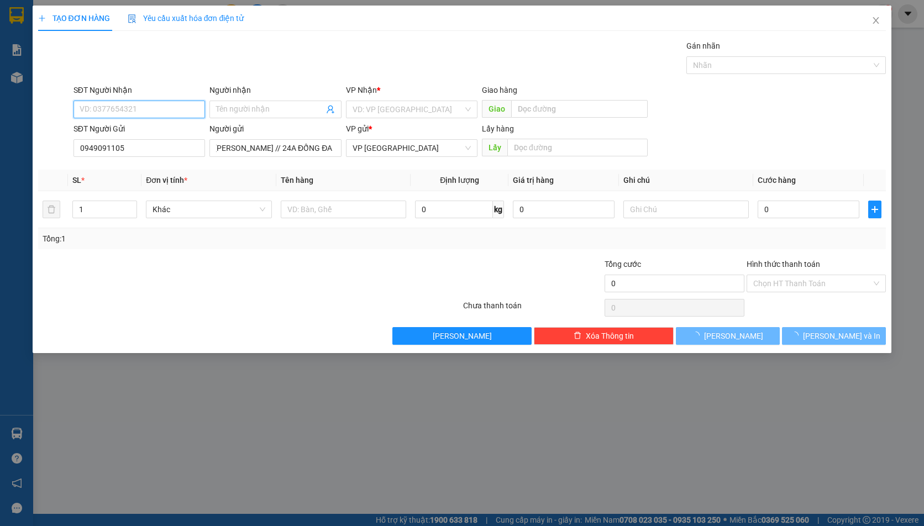
scroll to position [0, 0]
click at [151, 105] on input "SĐT Người Nhận" at bounding box center [138, 110] width 131 height 18
type input "0345978297"
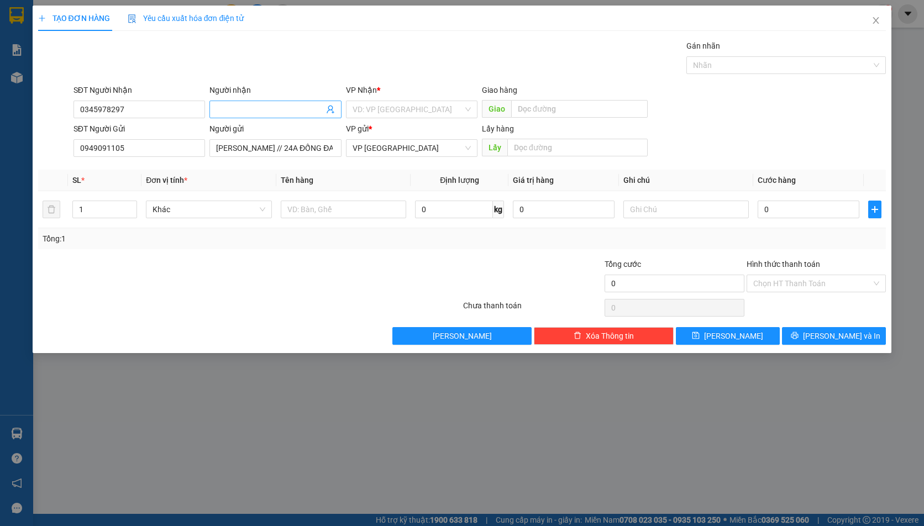
click at [228, 113] on input "Người nhận" at bounding box center [269, 109] width 107 height 12
click at [178, 211] on span "Khác" at bounding box center [208, 209] width 113 height 17
type input "TÂN BÌNH"
type input "M"
click at [383, 114] on input "search" at bounding box center [408, 109] width 111 height 17
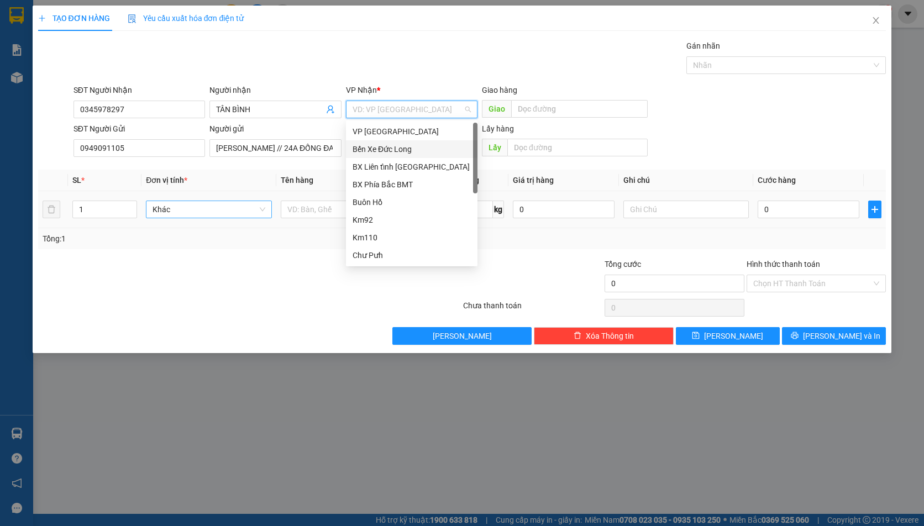
click at [392, 149] on div "Bến Xe Đức Long" at bounding box center [412, 149] width 118 height 12
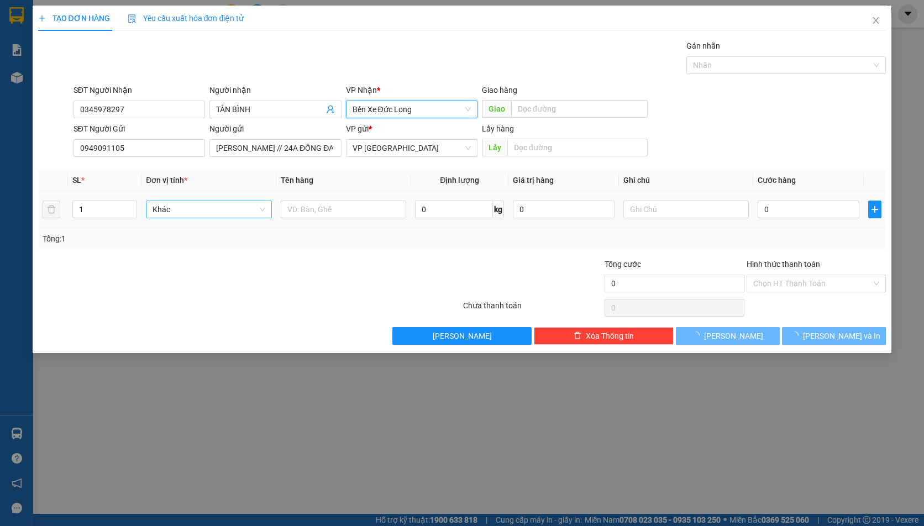
click at [233, 208] on span "Khác" at bounding box center [208, 209] width 113 height 17
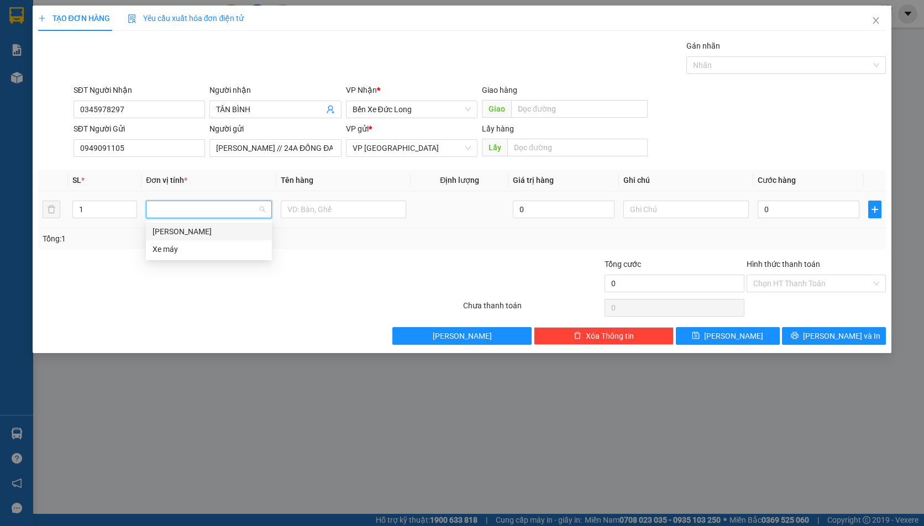
type input "M"
click at [196, 229] on div "[PERSON_NAME]" at bounding box center [208, 231] width 113 height 12
click at [323, 208] on input "text" at bounding box center [344, 210] width 126 height 18
type input "G"
type input "HỒNG GIÒN 9KG"
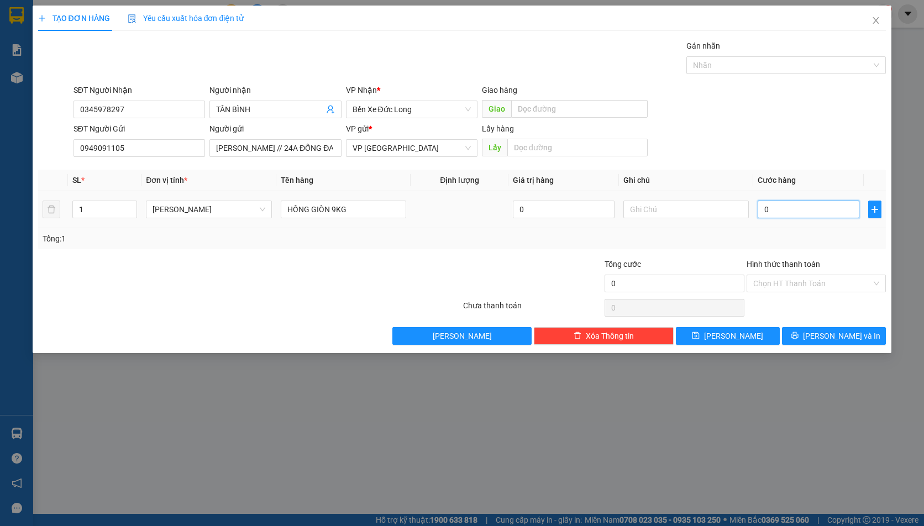
click at [773, 208] on input "0" at bounding box center [807, 210] width 101 height 18
type input "5"
type input "50"
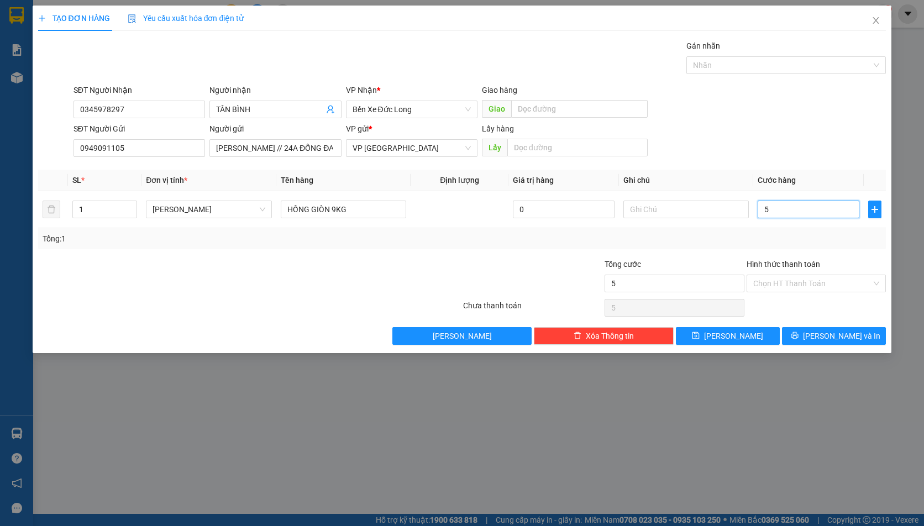
type input "50"
type input "500"
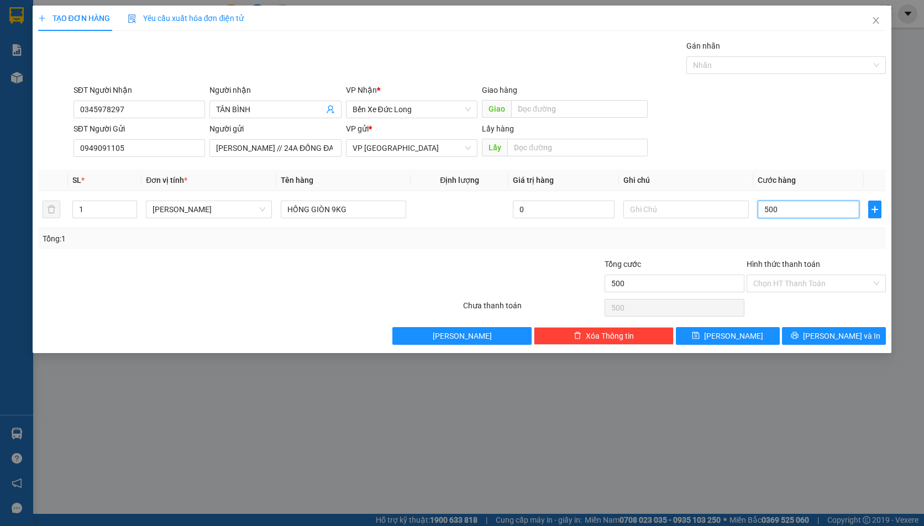
type input "5.000"
type input "50.000"
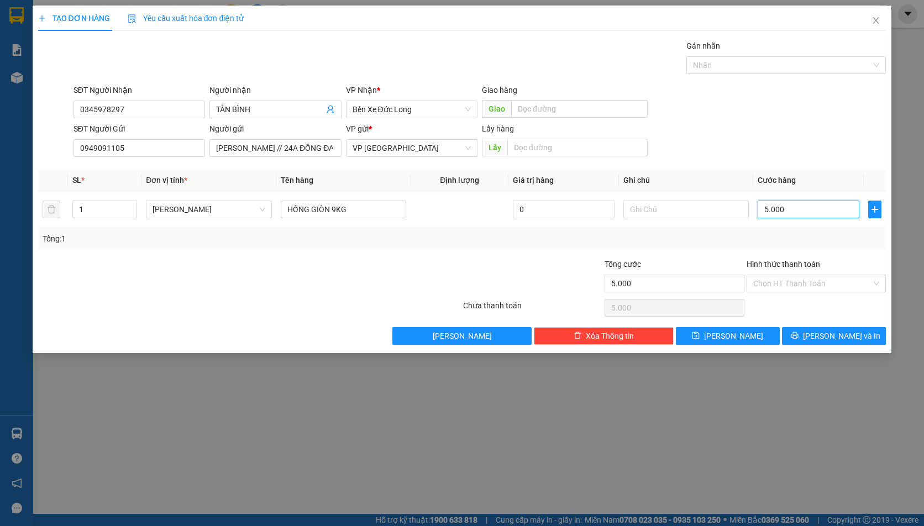
type input "50.000"
type input "500.000"
click at [765, 281] on input "Hình thức thanh toán" at bounding box center [812, 283] width 118 height 17
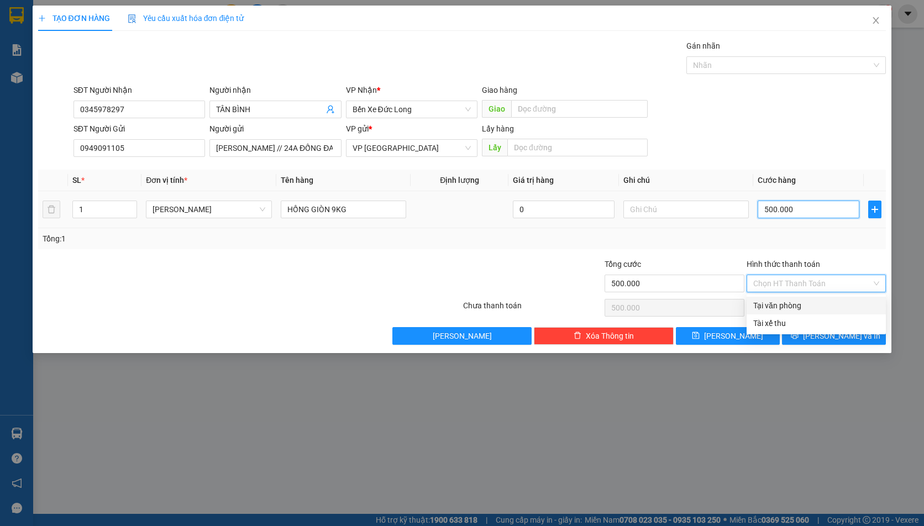
click at [790, 211] on input "500.000" at bounding box center [807, 210] width 101 height 18
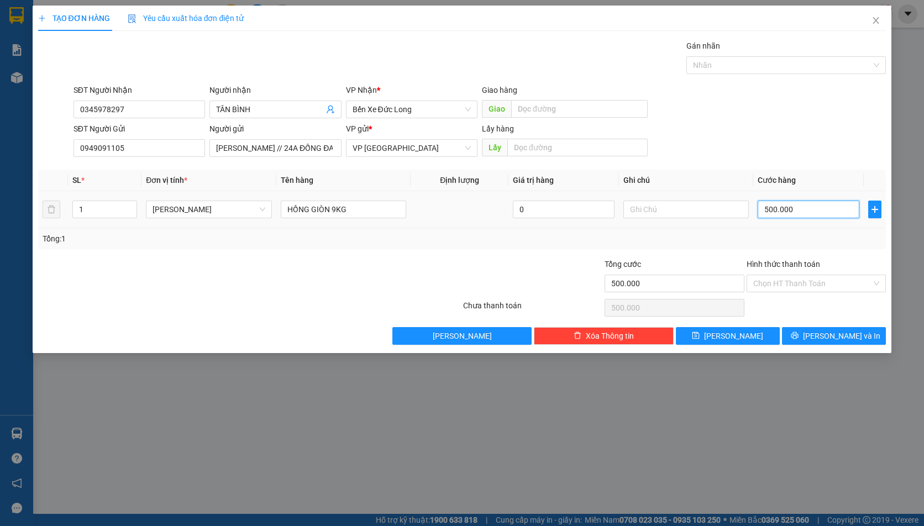
type input "0"
type input "05"
type input "5"
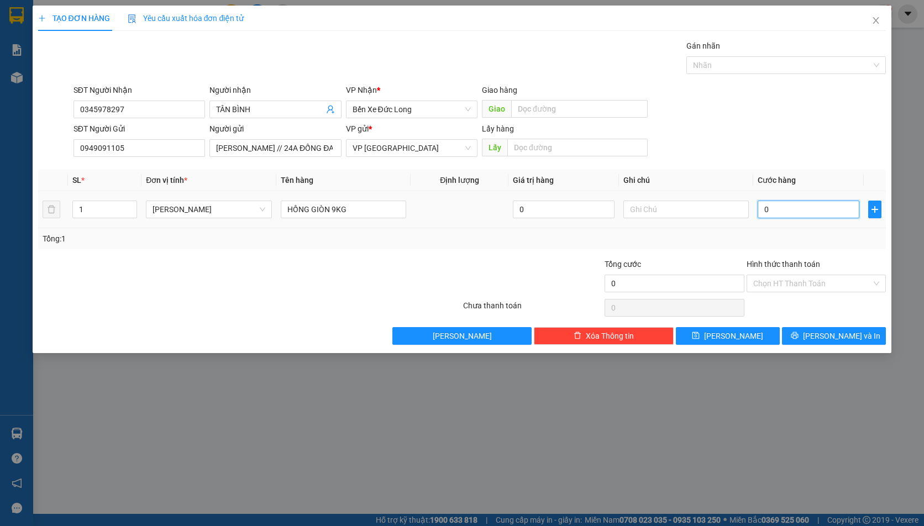
type input "5"
type input "050"
type input "50"
type input "0.500"
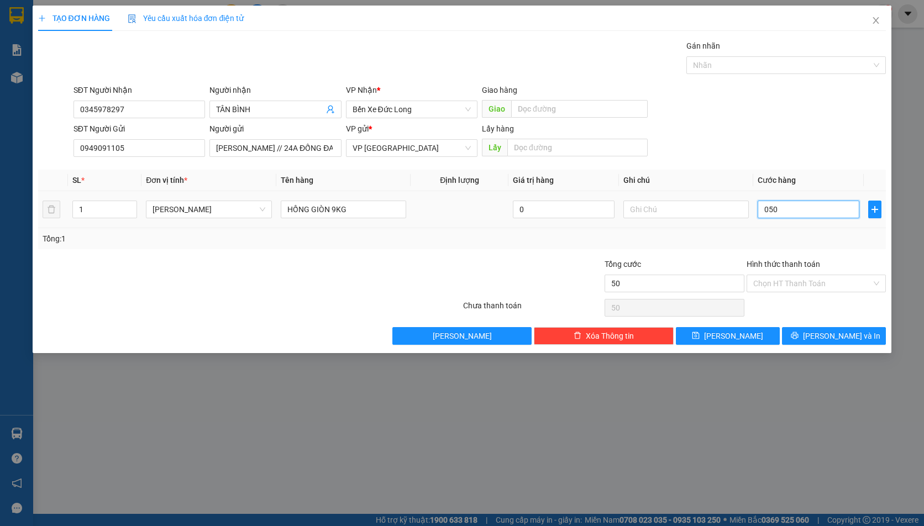
type input "500"
type input "05.000"
type input "5.000"
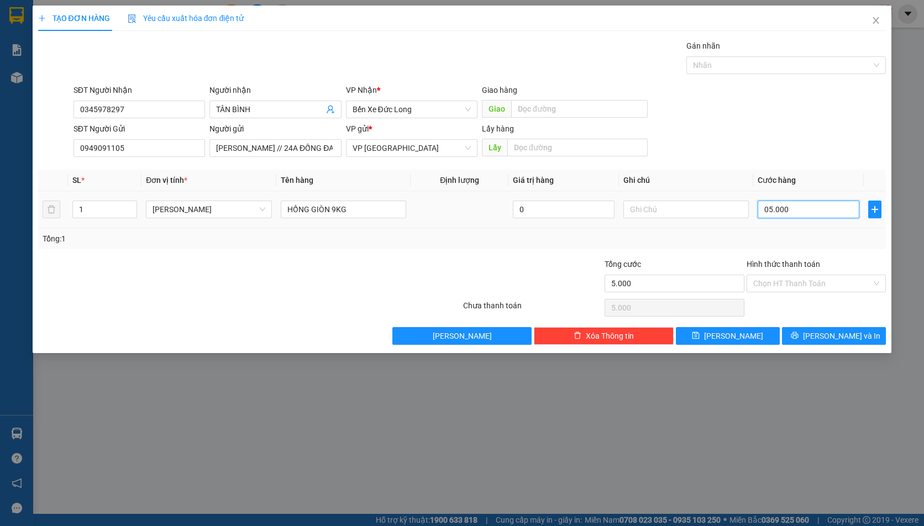
type input "050.000"
type input "50.000"
click at [802, 278] on input "Hình thức thanh toán" at bounding box center [812, 283] width 118 height 17
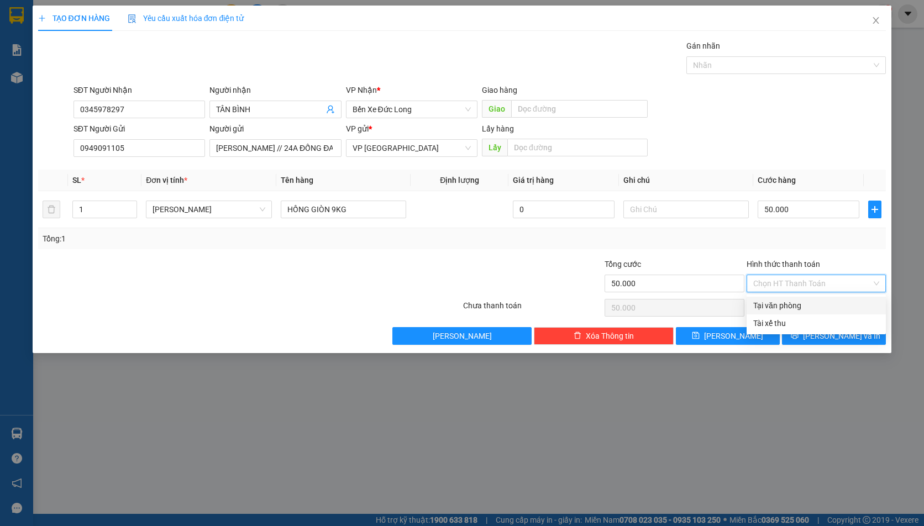
click at [785, 308] on div "Tại văn phòng" at bounding box center [816, 305] width 126 height 12
type input "0"
click at [805, 328] on button "[PERSON_NAME] và In" at bounding box center [834, 336] width 104 height 18
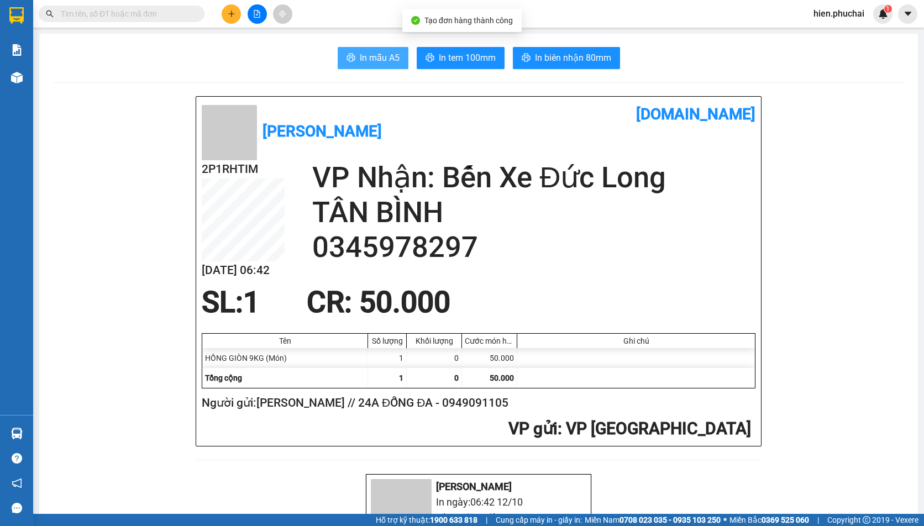
click at [385, 63] on span "In mẫu A5" at bounding box center [380, 58] width 40 height 14
click at [372, 67] on button "In mẫu A5" at bounding box center [373, 58] width 71 height 22
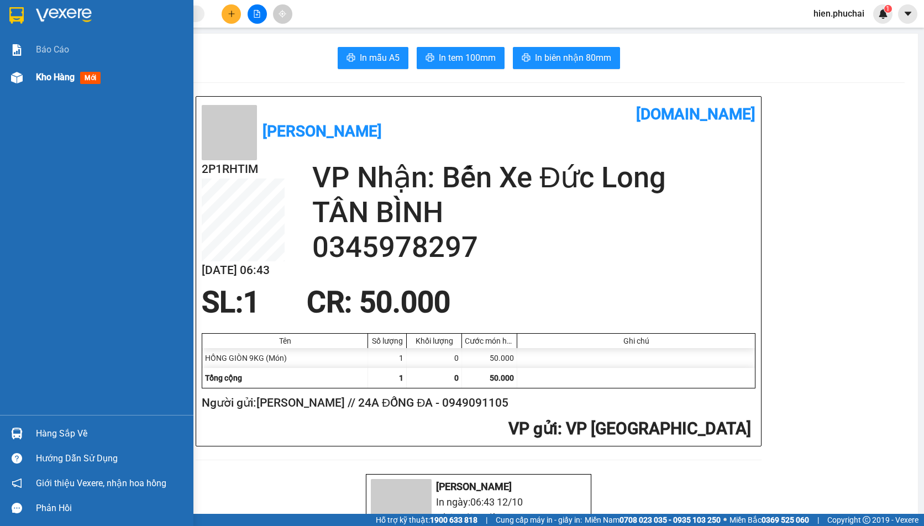
click at [29, 75] on div "Kho hàng mới" at bounding box center [96, 78] width 193 height 28
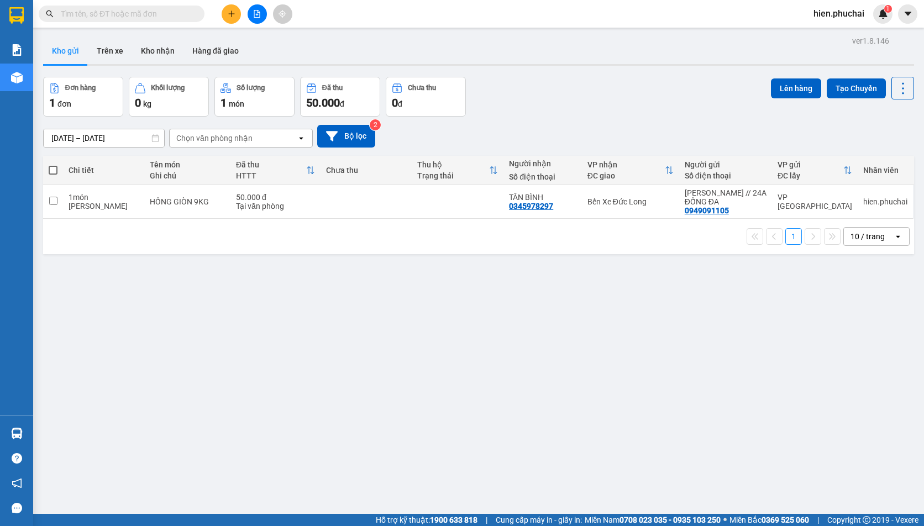
click at [56, 166] on th at bounding box center [53, 170] width 20 height 29
click at [56, 169] on span at bounding box center [53, 170] width 9 height 9
click at [53, 165] on input "checkbox" at bounding box center [53, 165] width 0 height 0
checkbox input "true"
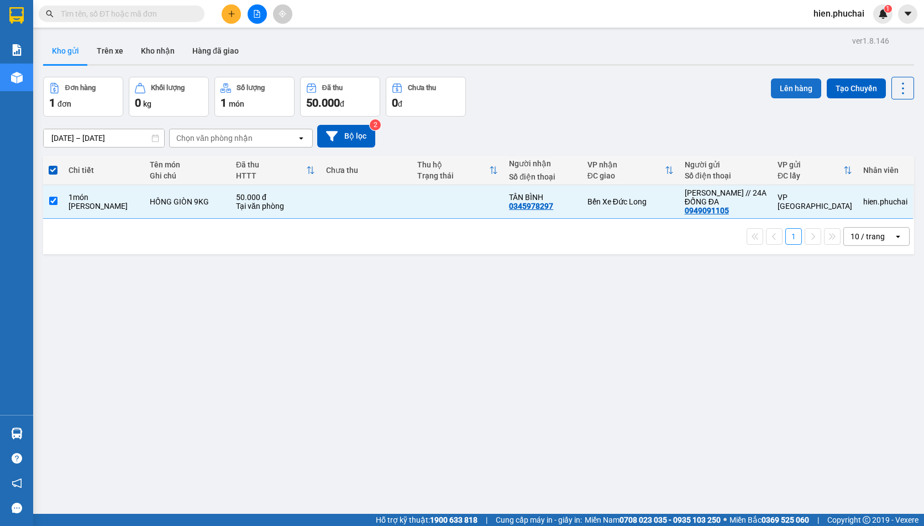
click at [777, 87] on button "Lên hàng" at bounding box center [796, 88] width 50 height 20
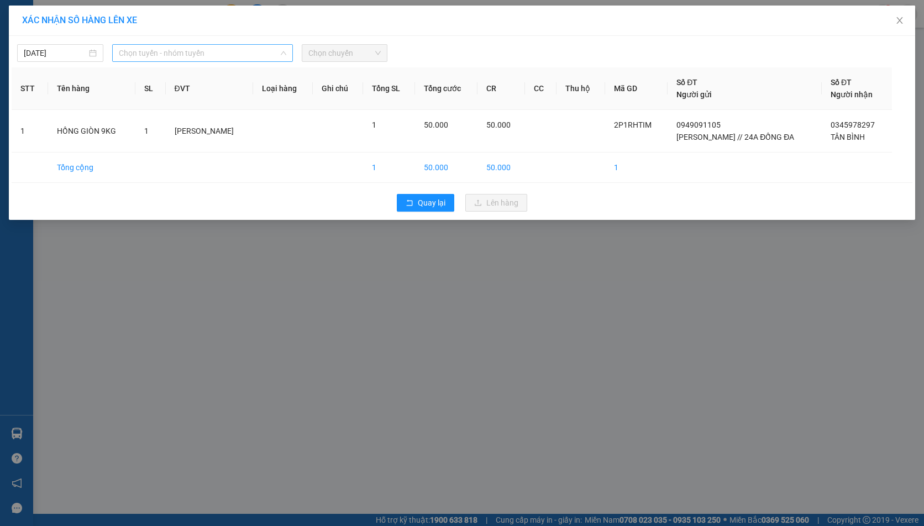
click at [136, 48] on span "Chọn tuyến - nhóm tuyến" at bounding box center [202, 53] width 167 height 17
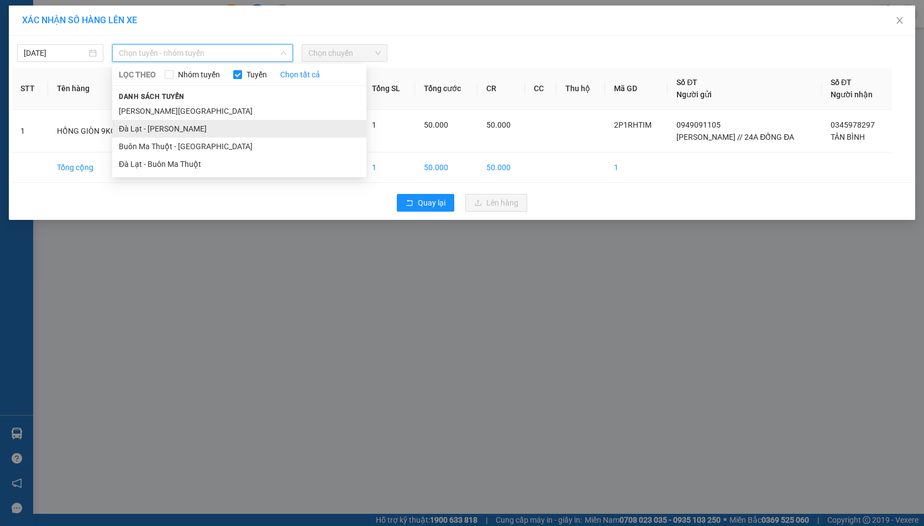
click at [151, 124] on li "Đà Lạt - [PERSON_NAME]" at bounding box center [239, 129] width 254 height 18
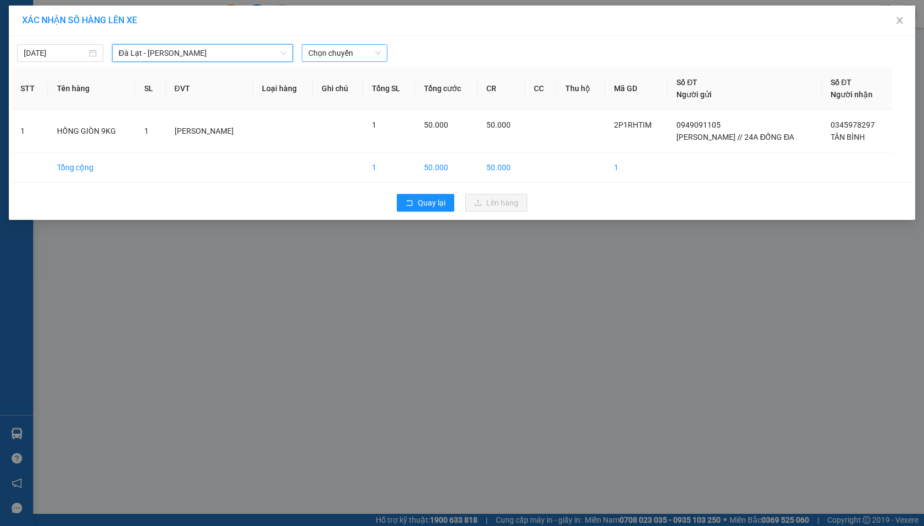
click at [331, 58] on span "Chọn chuyến" at bounding box center [344, 53] width 73 height 17
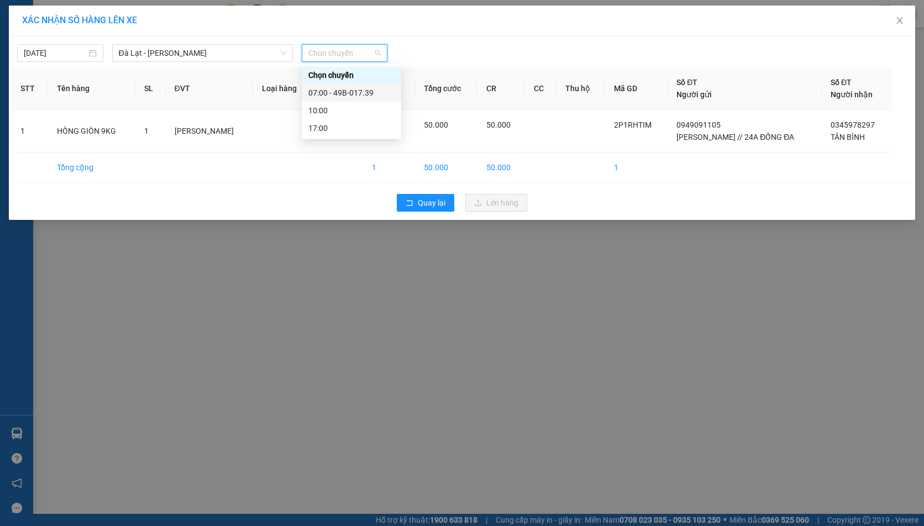
click at [339, 93] on div "07:00 - 49B-017.39" at bounding box center [351, 93] width 86 height 12
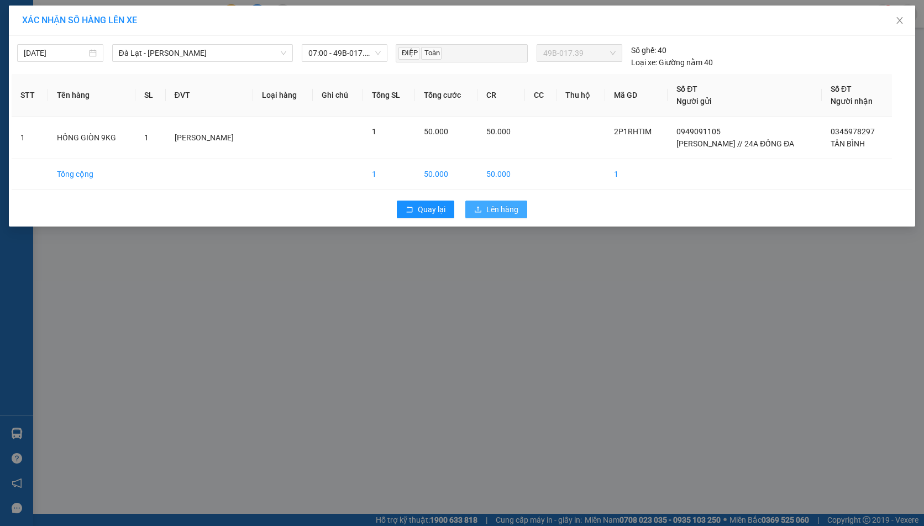
click at [501, 209] on span "Lên hàng" at bounding box center [502, 209] width 32 height 12
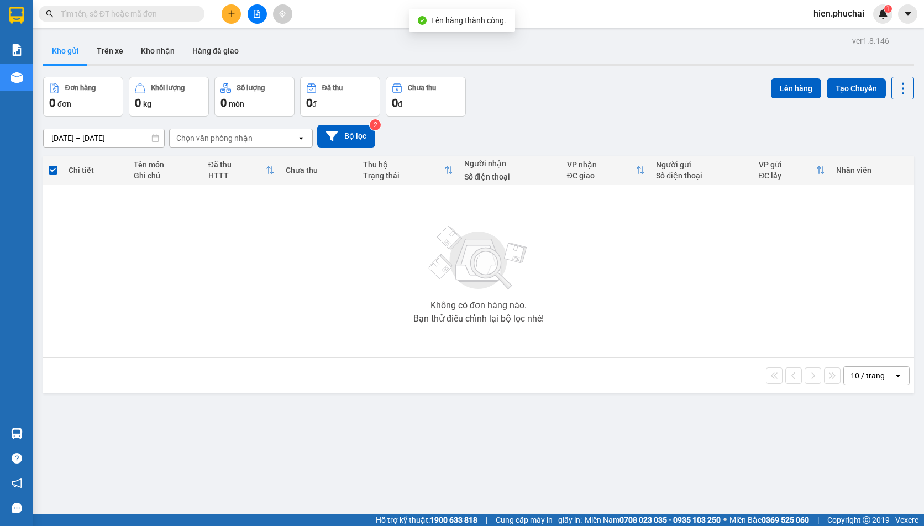
click at [549, 141] on div "[DATE] – [DATE] Press the down arrow key to interact with the calendar and sele…" at bounding box center [478, 136] width 871 height 23
click at [717, 304] on div "Không có đơn hàng nào. Bạn thử điều chỉnh lại bộ lọc nhé!" at bounding box center [479, 271] width 860 height 166
